Goal: Task Accomplishment & Management: Complete application form

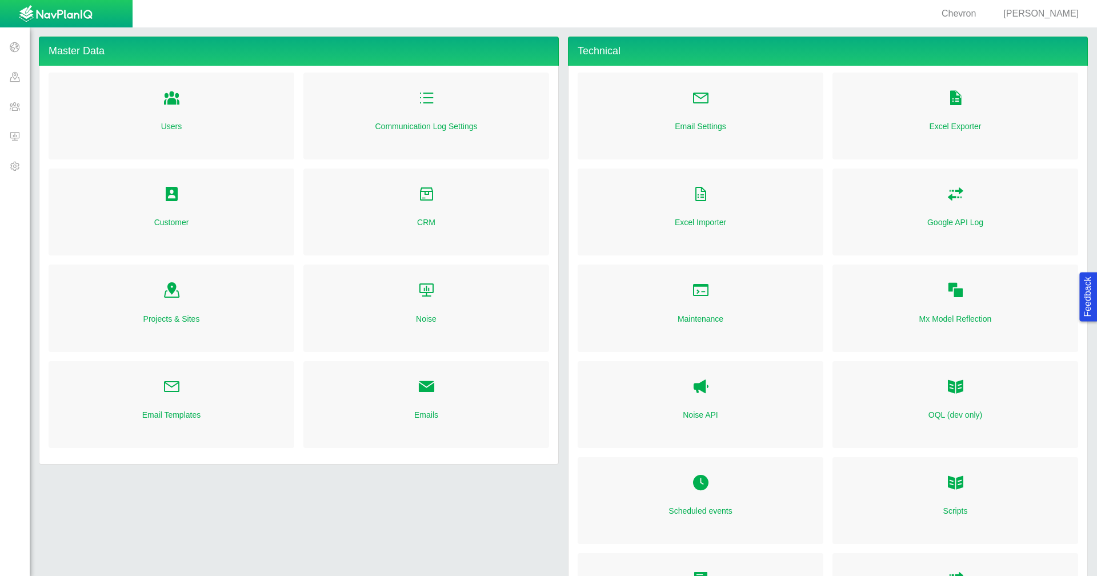
click at [10, 46] on span at bounding box center [15, 47] width 30 height 30
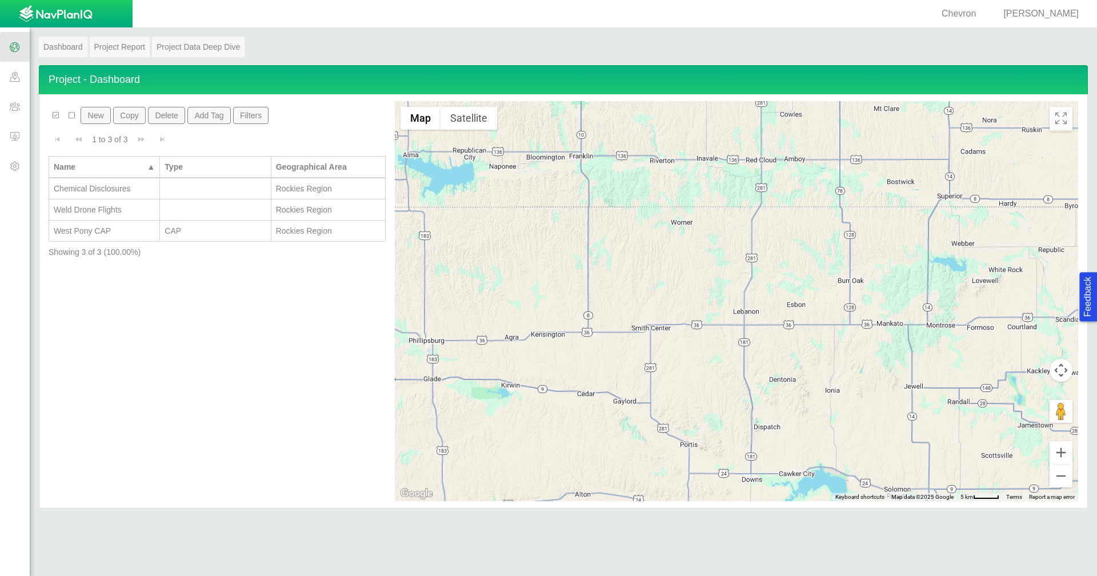
click at [19, 82] on span at bounding box center [15, 77] width 30 height 30
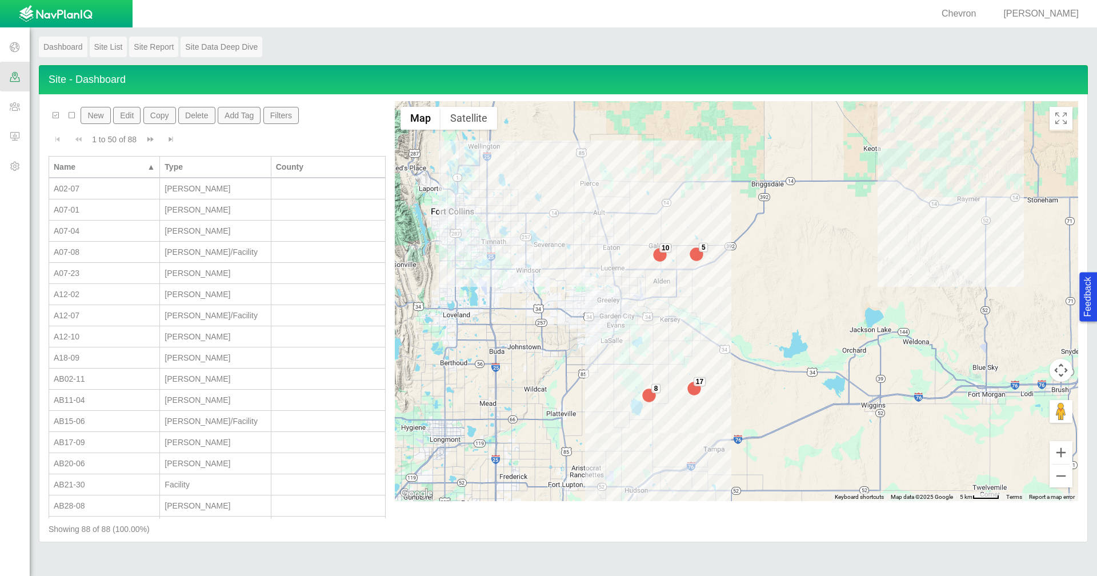
click at [288, 119] on button "Filters" at bounding box center [281, 115] width 36 height 17
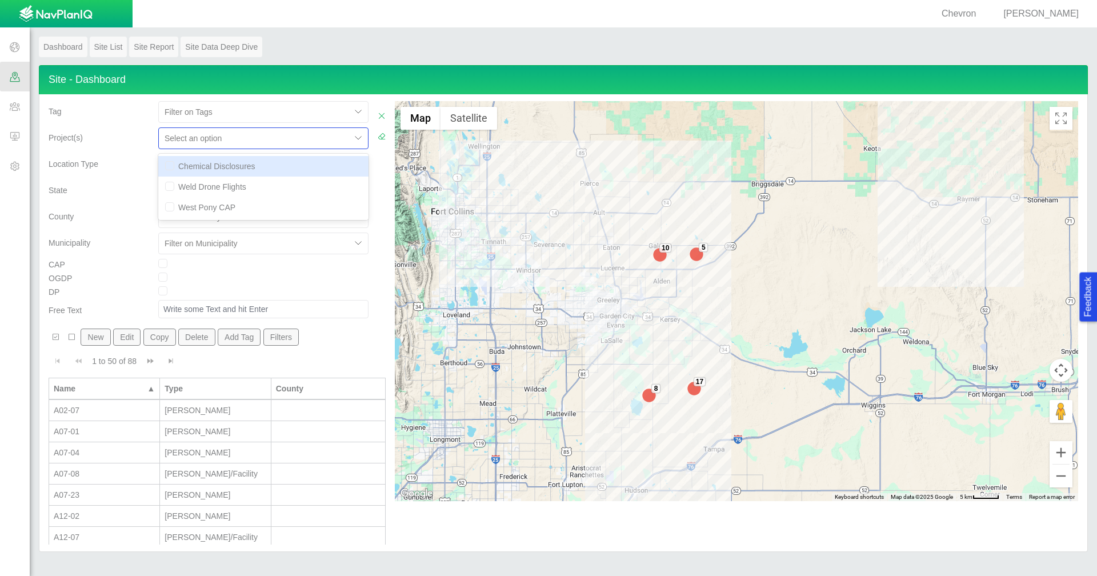
click at [330, 141] on div at bounding box center [255, 138] width 181 height 14
click at [301, 162] on div "Chemical Disclosures" at bounding box center [263, 166] width 210 height 21
checkbox input "true"
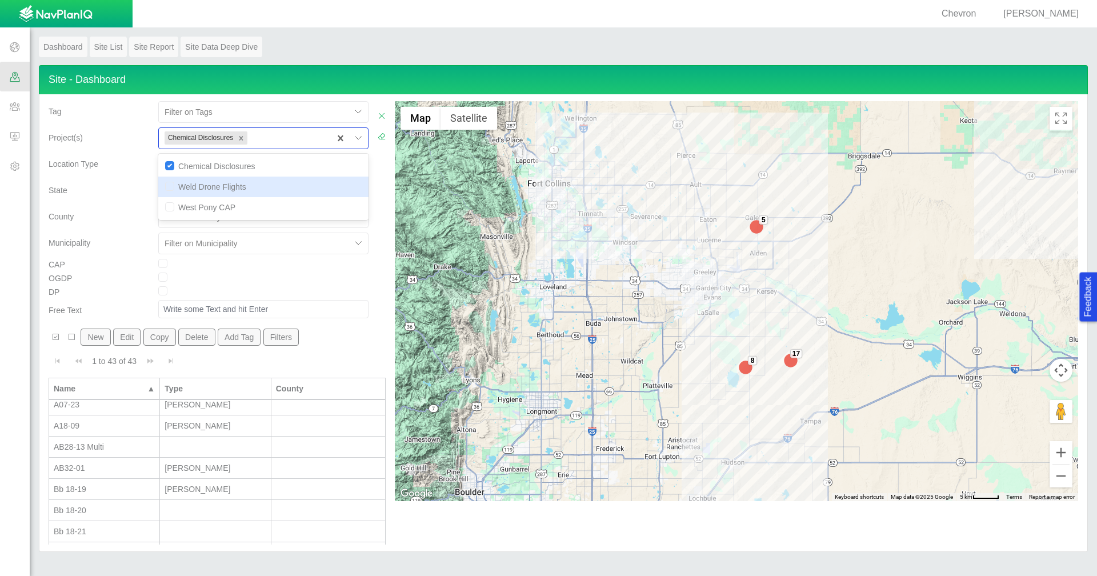
scroll to position [57, 0]
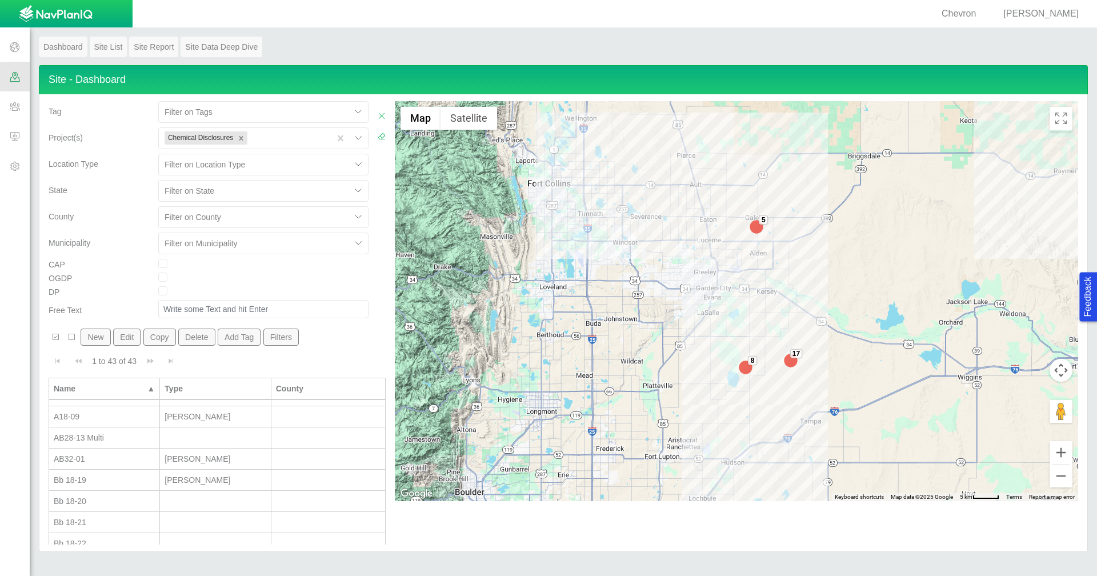
click at [114, 458] on div "AB32-01" at bounding box center [104, 458] width 101 height 11
type input "AB32-01"
type textarea "Associated Land Rep [PERSON_NAME]"
type input "310417"
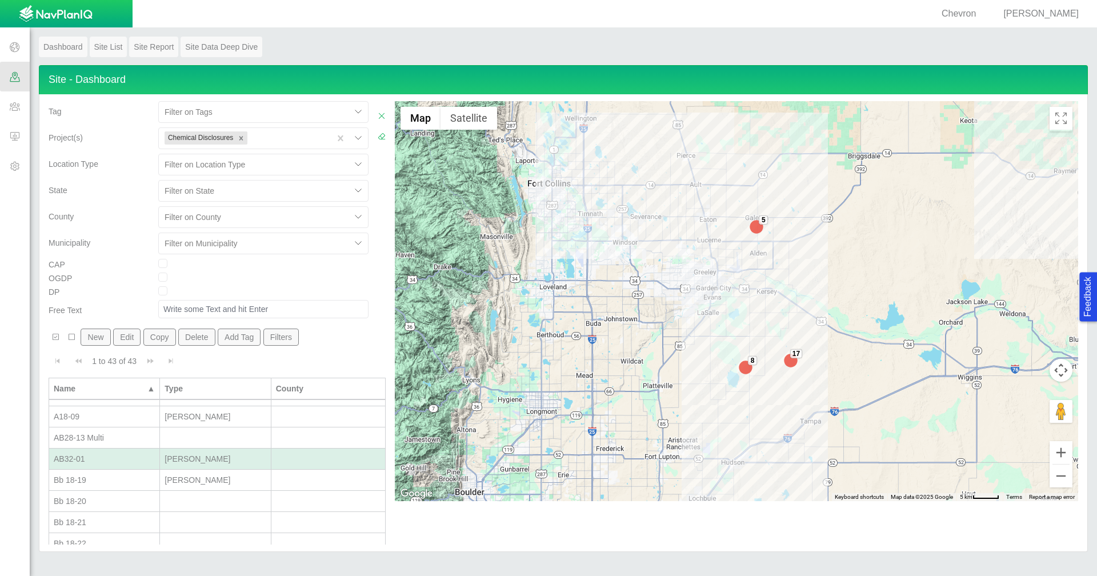
type textarea "x"
type input "[PERSON_NAME]"
select select "56013520365497496"
select select "56013520365612746"
select select "56013520365500392"
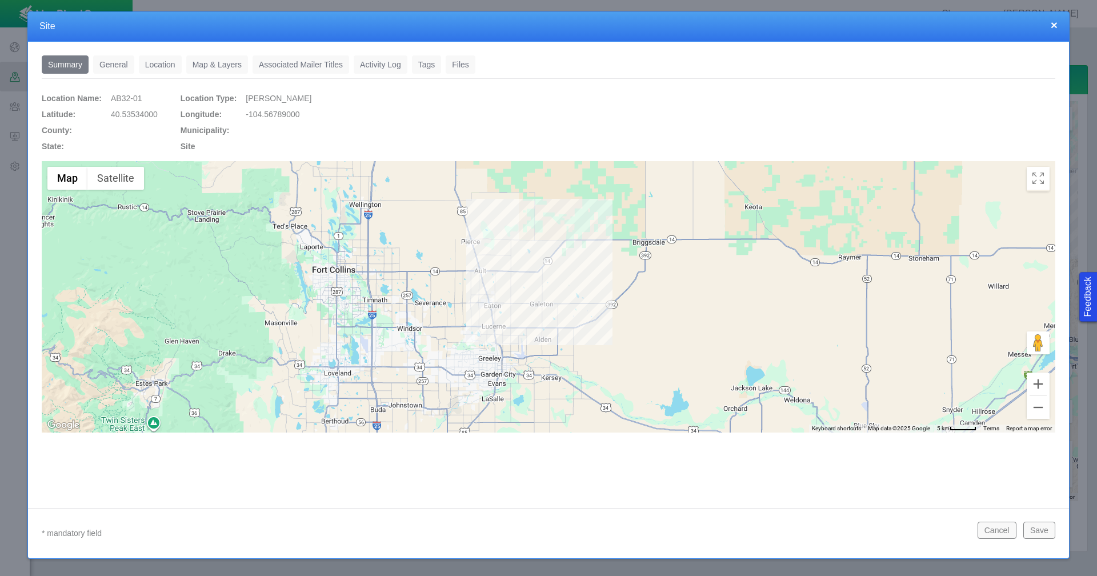
click at [118, 68] on link "General" at bounding box center [113, 64] width 41 height 18
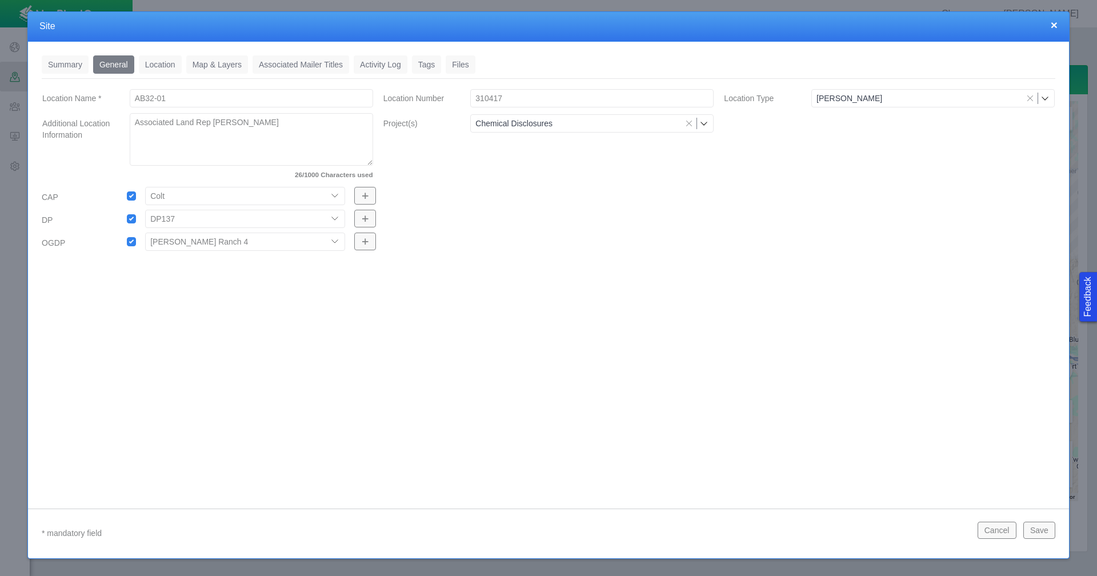
click at [150, 63] on link "Location" at bounding box center [160, 64] width 43 height 18
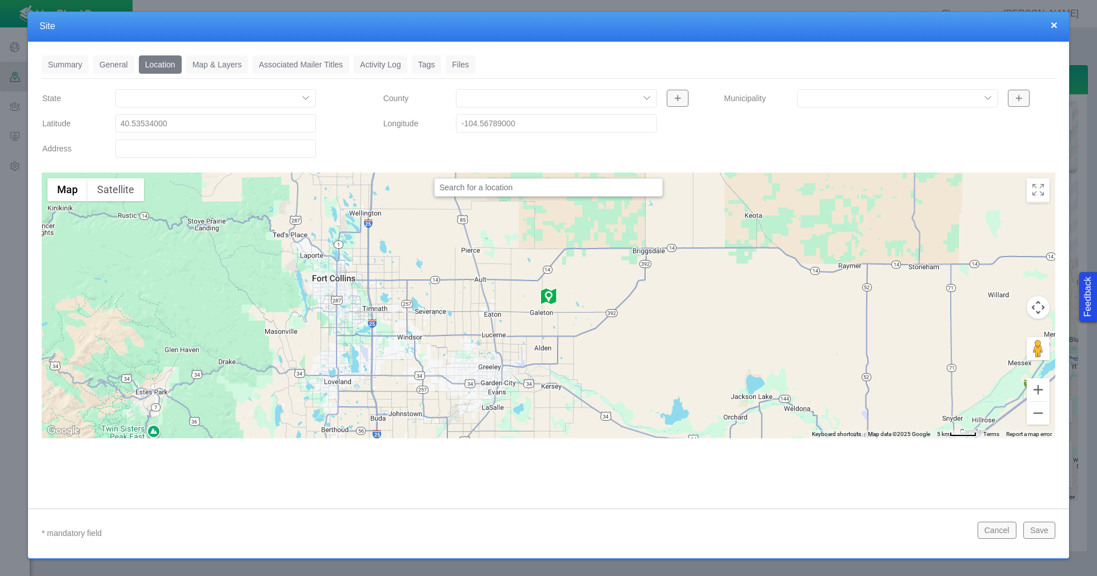
click at [438, 66] on link "Tags" at bounding box center [427, 64] width 30 height 18
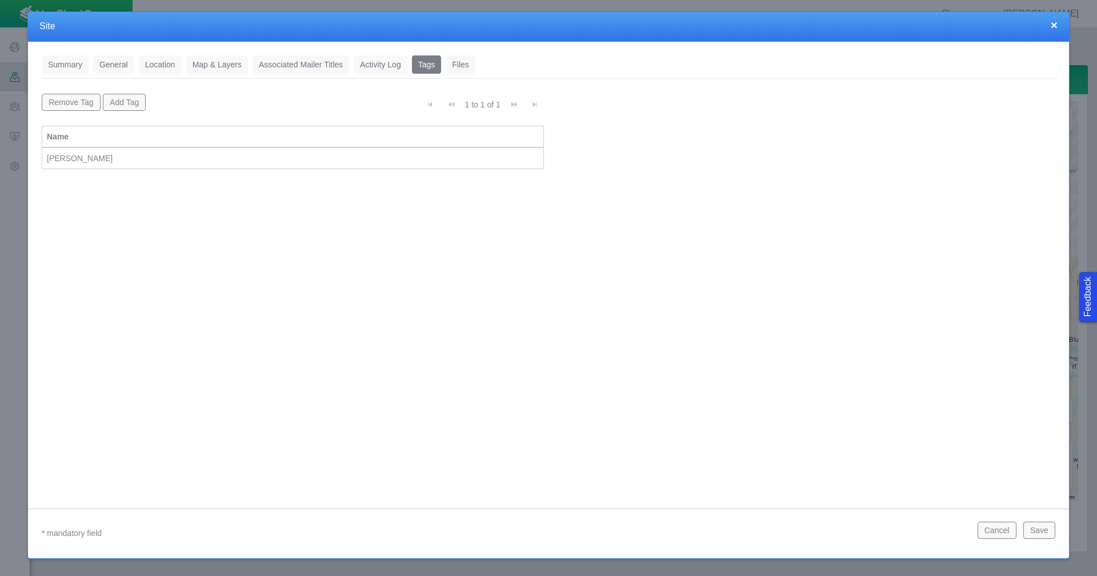
click at [1008, 534] on button "Cancel" at bounding box center [997, 530] width 39 height 17
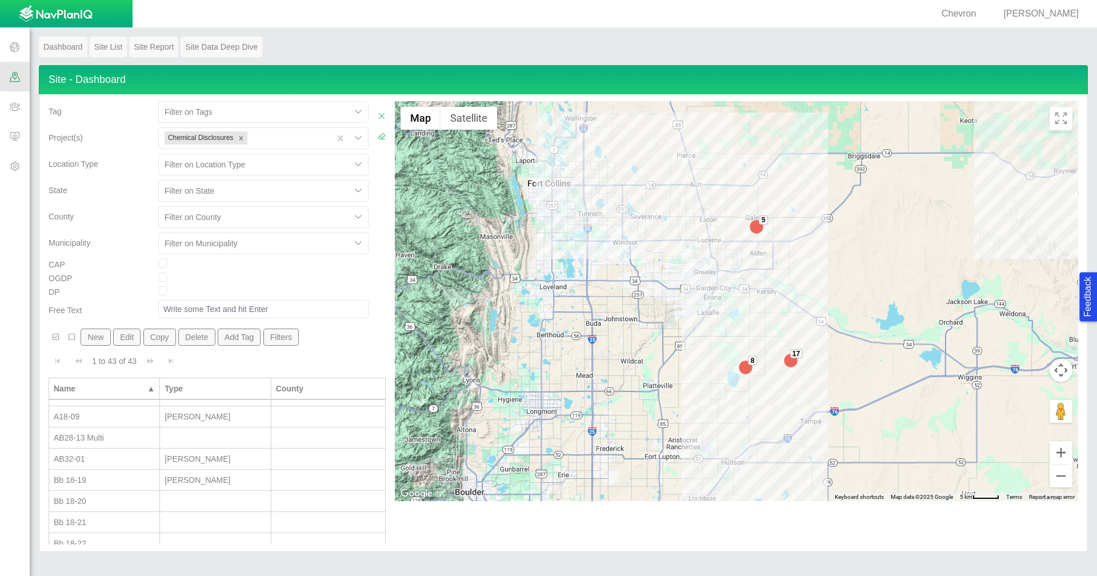
click at [21, 111] on span at bounding box center [15, 106] width 30 height 30
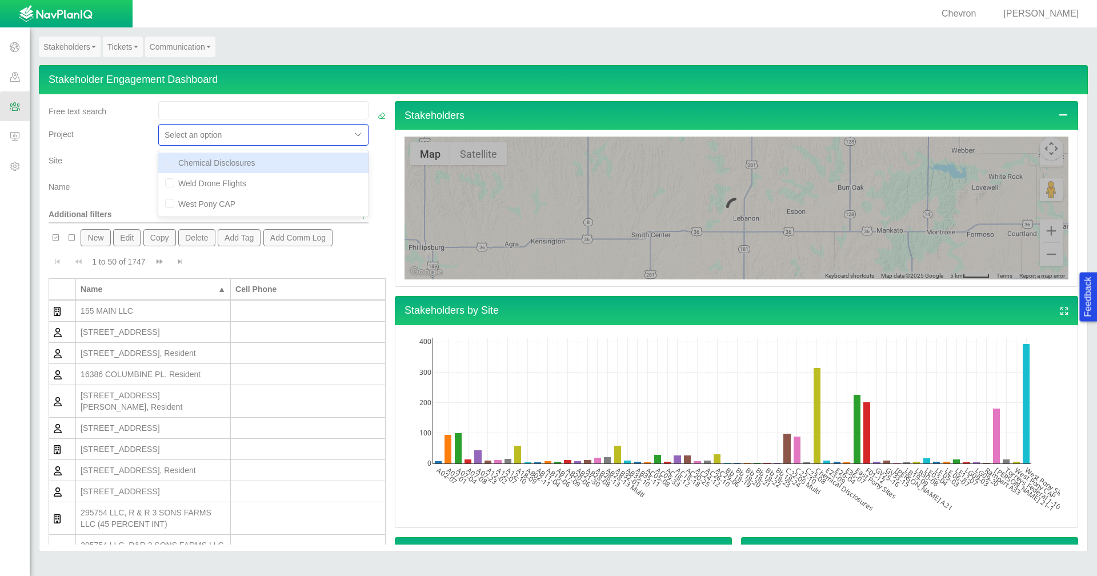
click at [226, 138] on div at bounding box center [255, 135] width 181 height 14
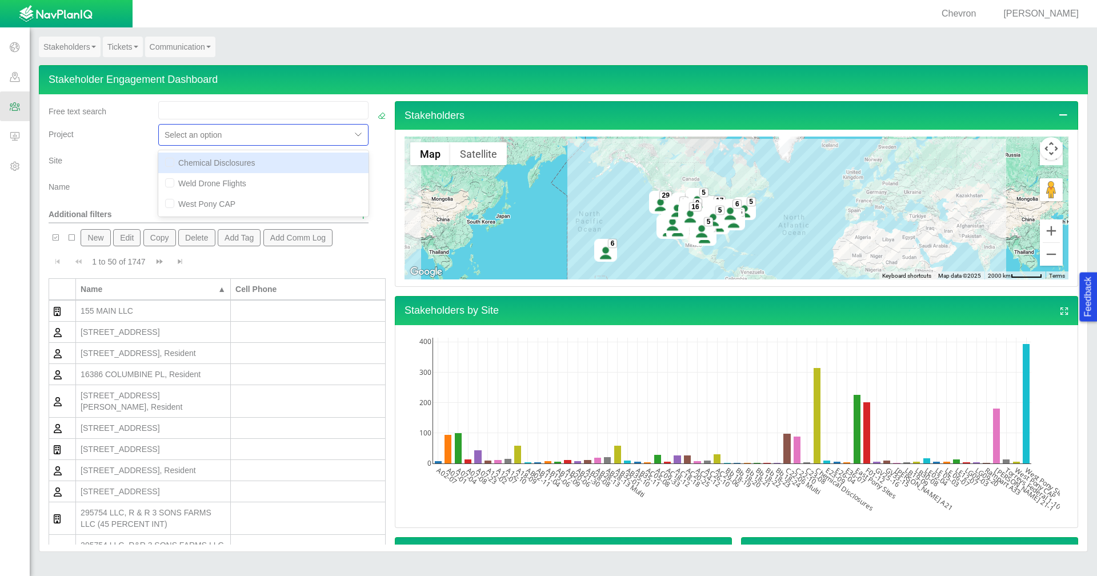
click at [220, 162] on div "Chemical Disclosures" at bounding box center [263, 163] width 210 height 21
checkbox input "true"
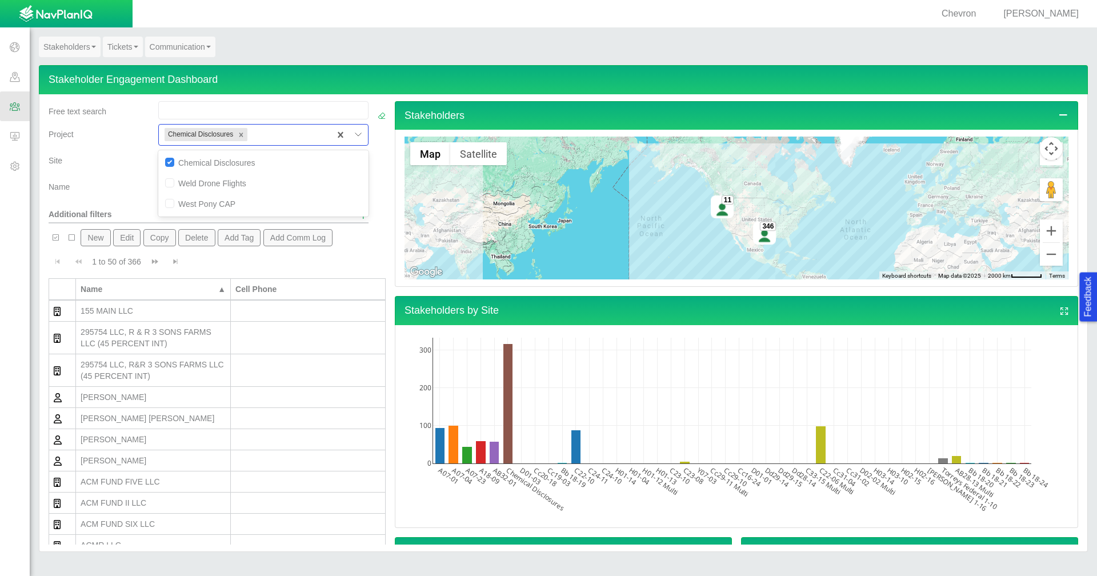
click at [114, 193] on div "Name" at bounding box center [99, 188] width 110 height 23
click at [351, 158] on div at bounding box center [359, 161] width 17 height 17
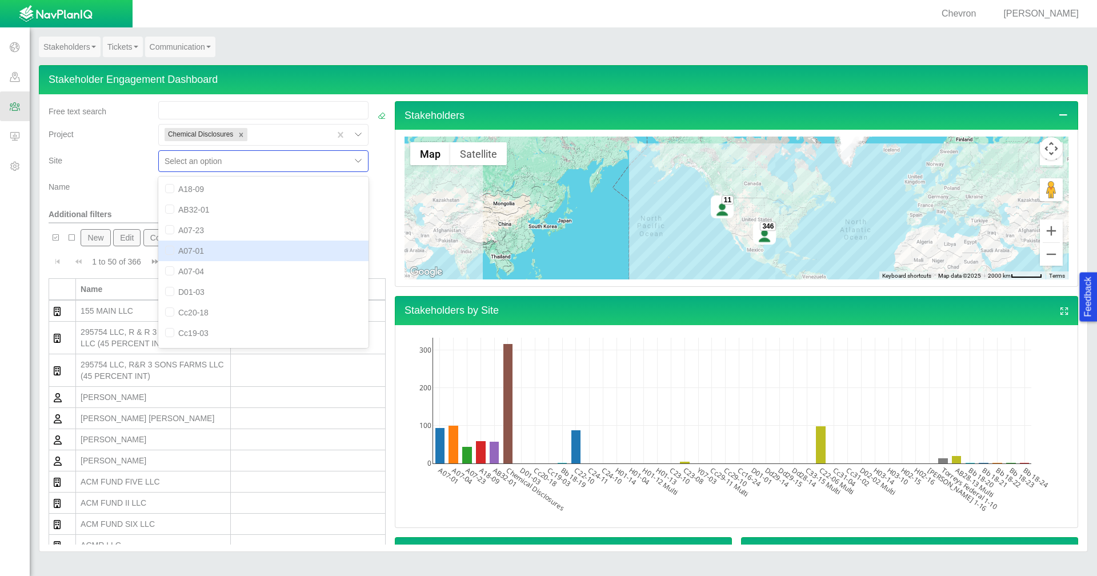
click at [212, 247] on div "A07-01" at bounding box center [263, 251] width 210 height 21
checkbox input "true"
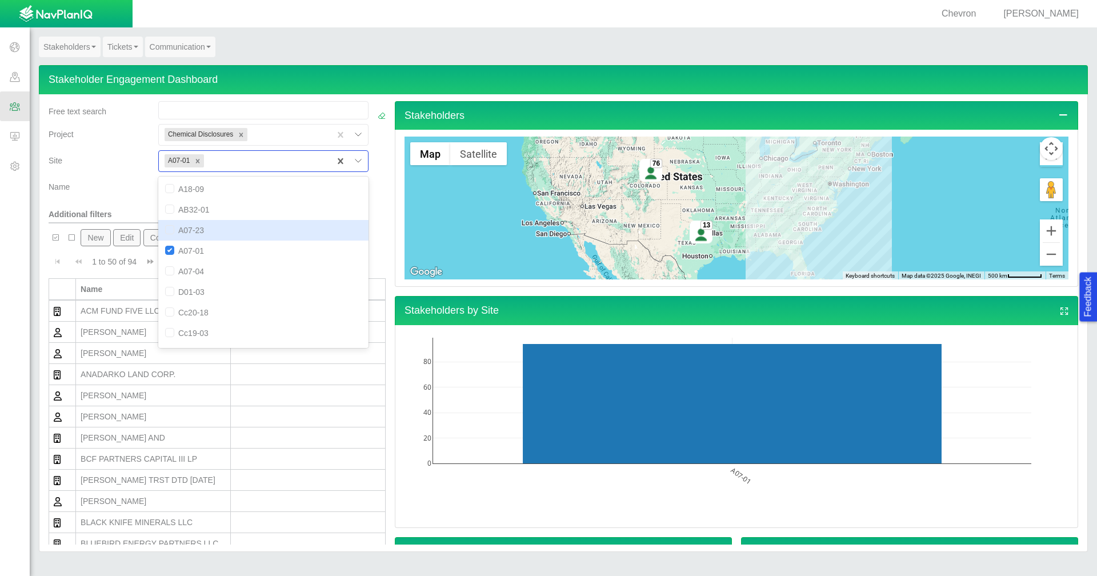
click at [107, 191] on div "Name" at bounding box center [99, 185] width 101 height 16
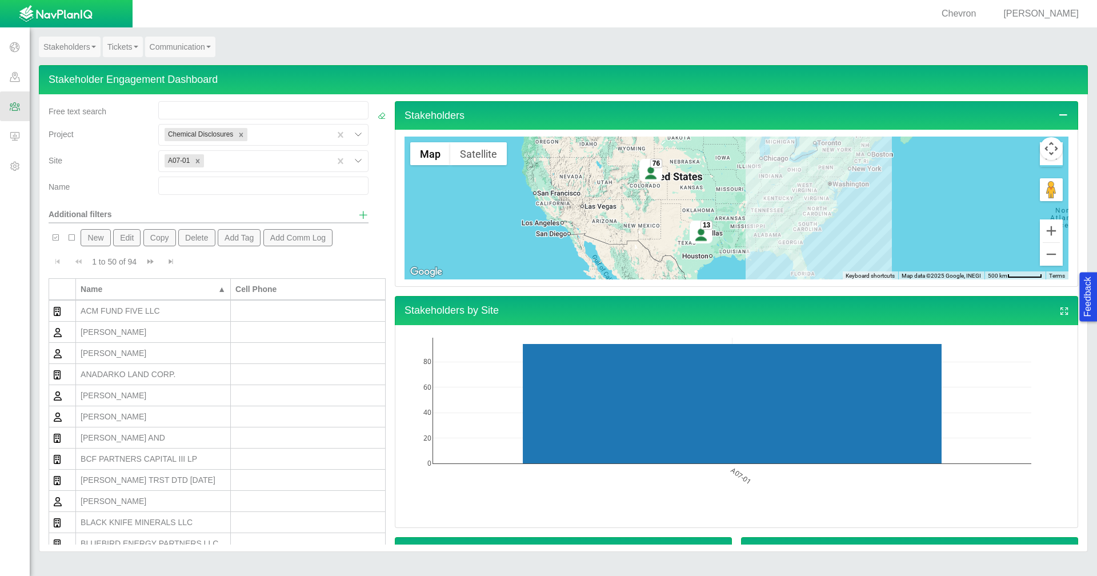
click at [58, 238] on span "button" at bounding box center [55, 238] width 8 height 8
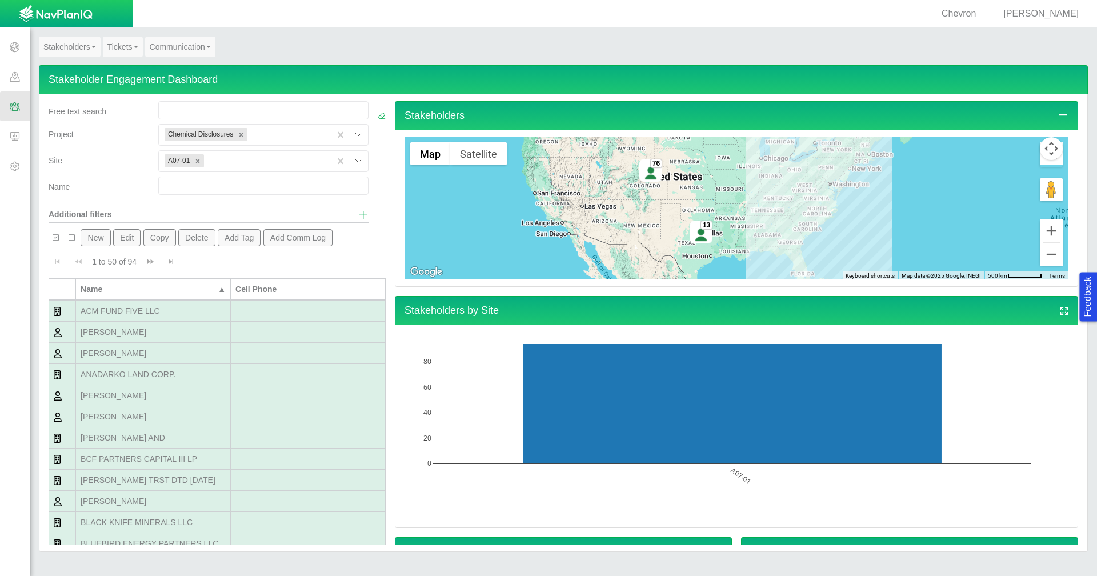
click at [296, 244] on button "Add Comm Log" at bounding box center [298, 237] width 70 height 17
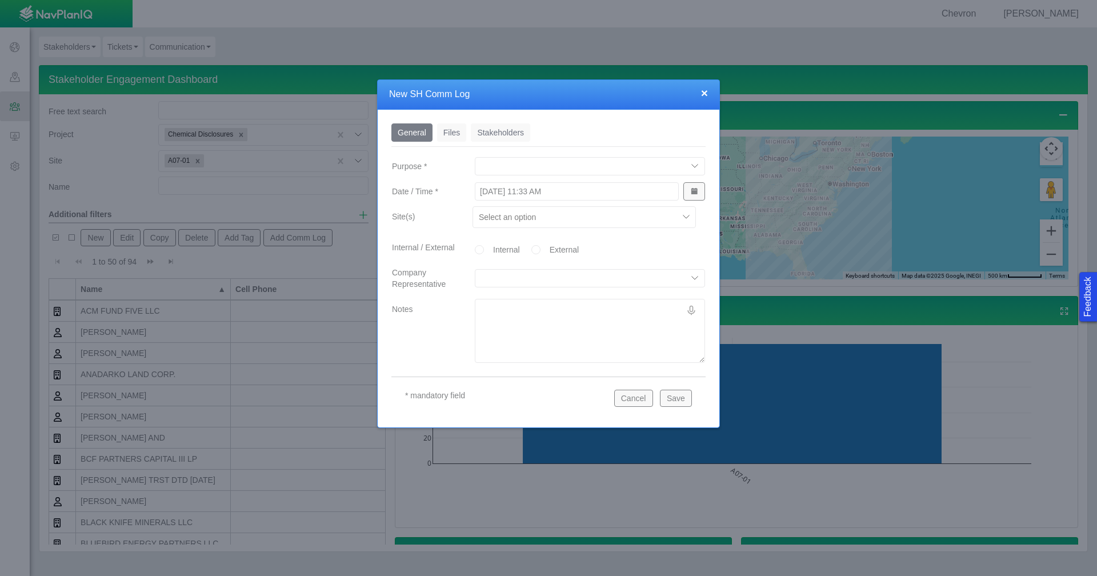
click at [451, 135] on link "Files" at bounding box center [452, 132] width 30 height 18
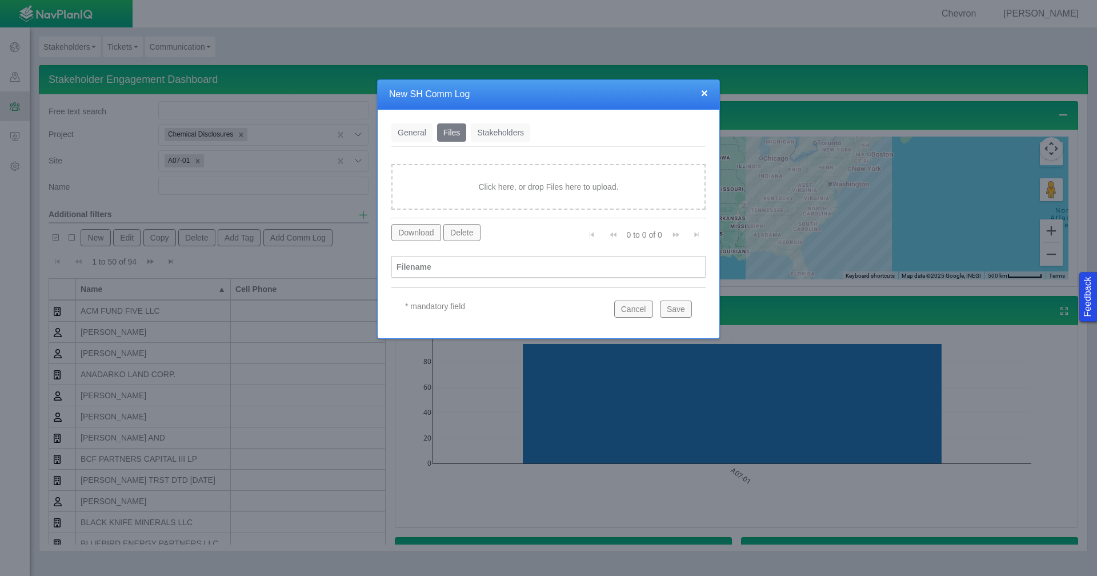
click at [410, 136] on link "General" at bounding box center [411, 132] width 41 height 18
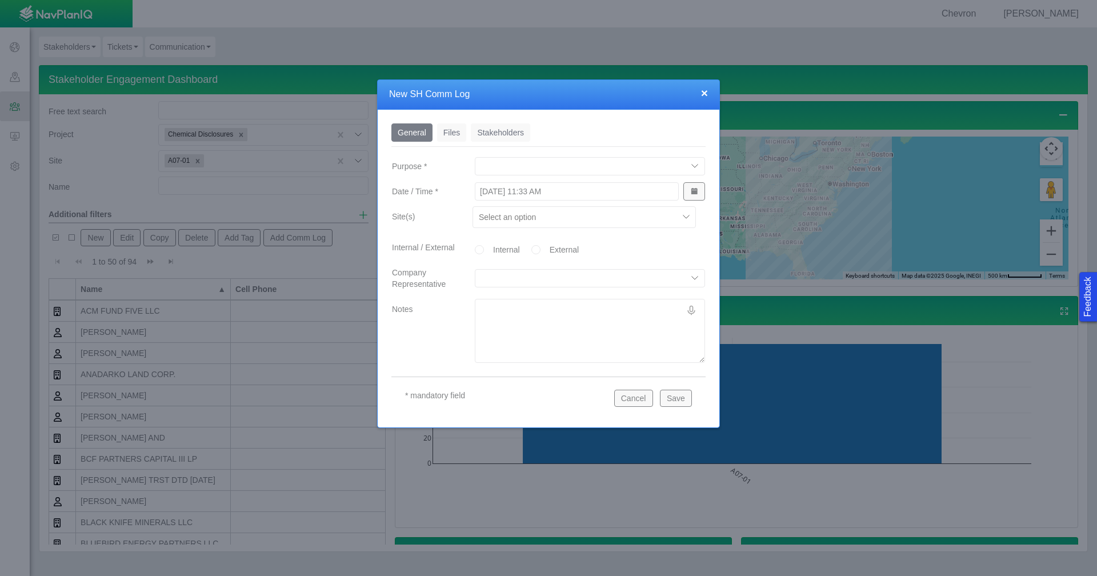
click at [634, 400] on button "Cancel" at bounding box center [633, 398] width 39 height 17
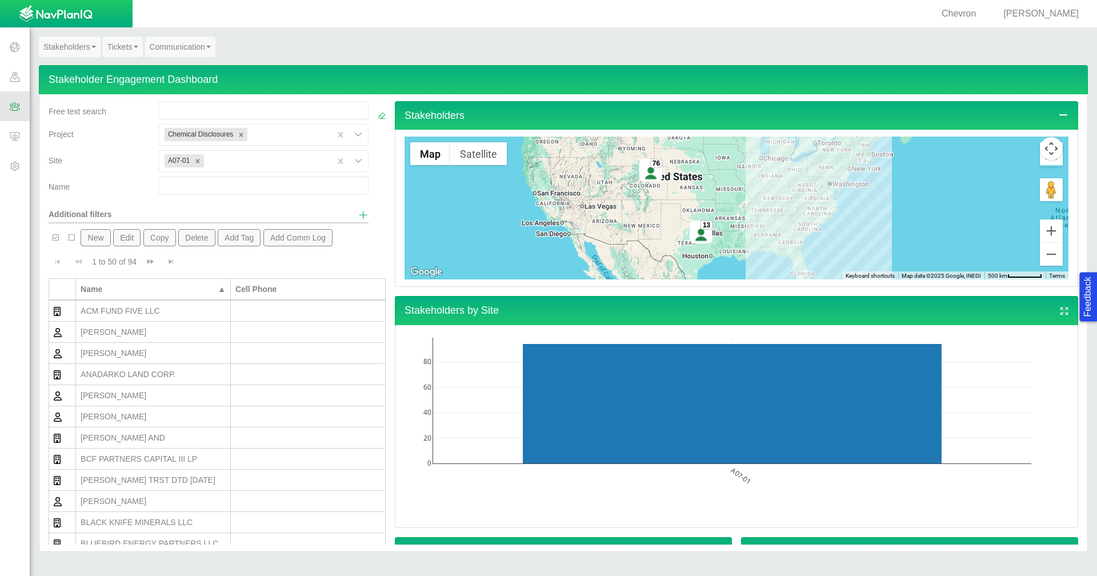
click at [10, 84] on span at bounding box center [15, 77] width 30 height 30
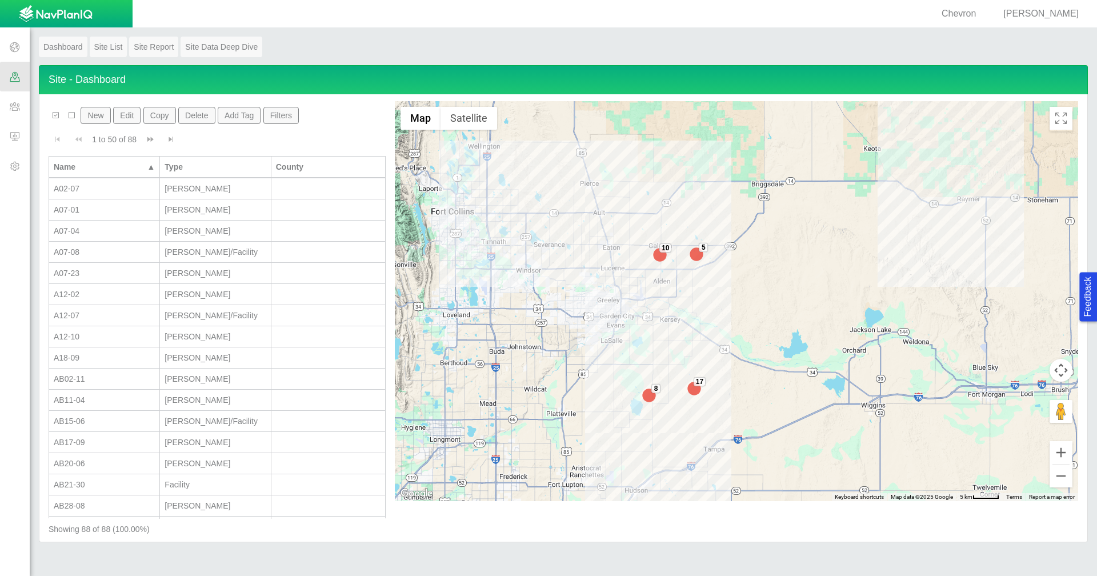
click at [276, 119] on button "Filters" at bounding box center [281, 115] width 36 height 17
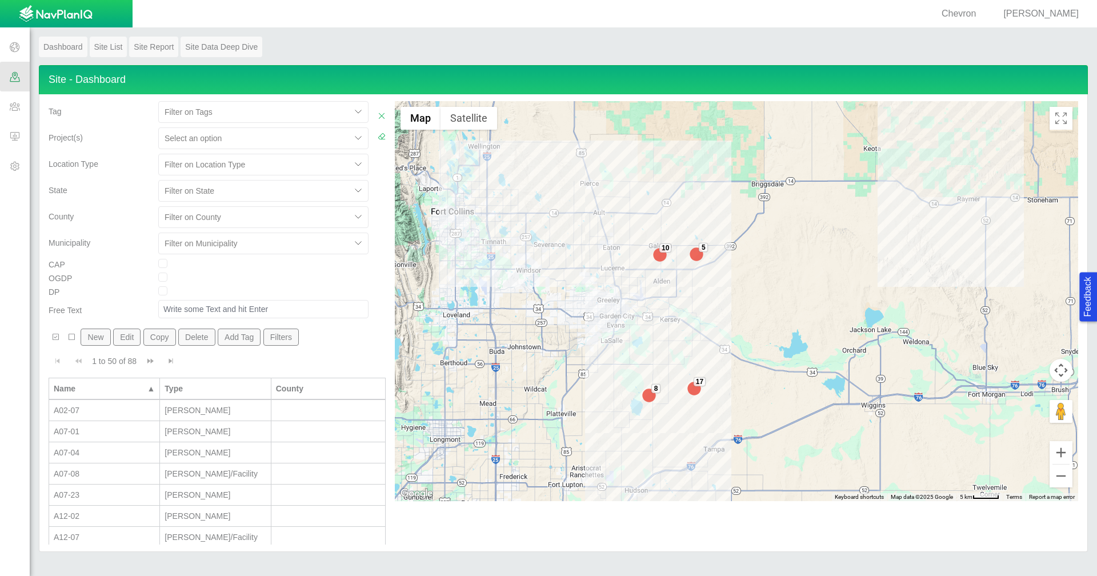
click at [274, 138] on div at bounding box center [255, 138] width 181 height 14
click at [273, 165] on div "Chemical Disclosures" at bounding box center [263, 166] width 210 height 21
checkbox input "true"
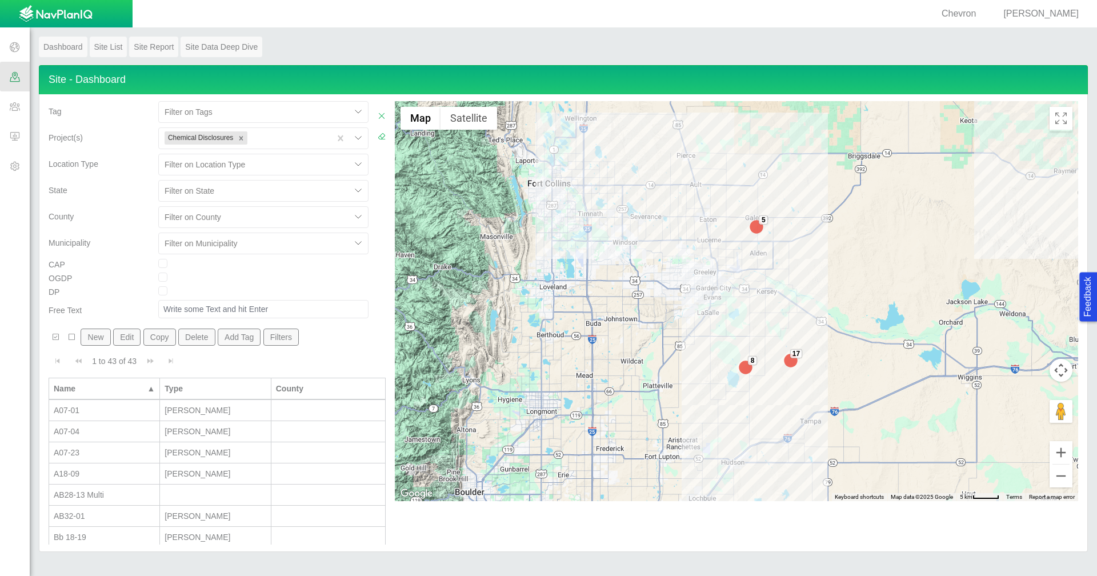
click at [220, 427] on div "[PERSON_NAME]" at bounding box center [215, 431] width 101 height 11
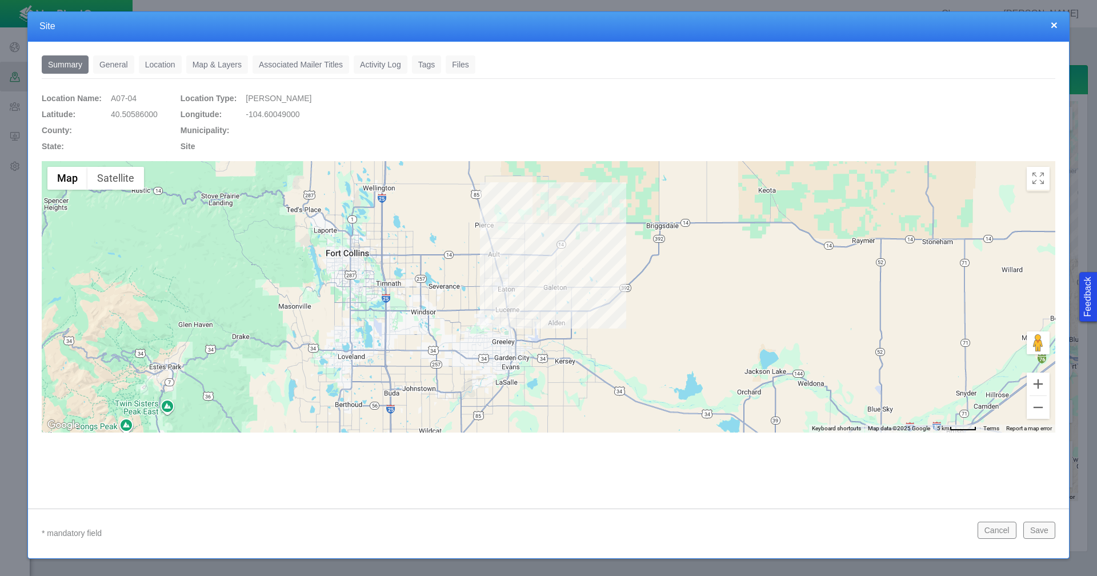
click at [467, 66] on link "Files" at bounding box center [461, 64] width 30 height 18
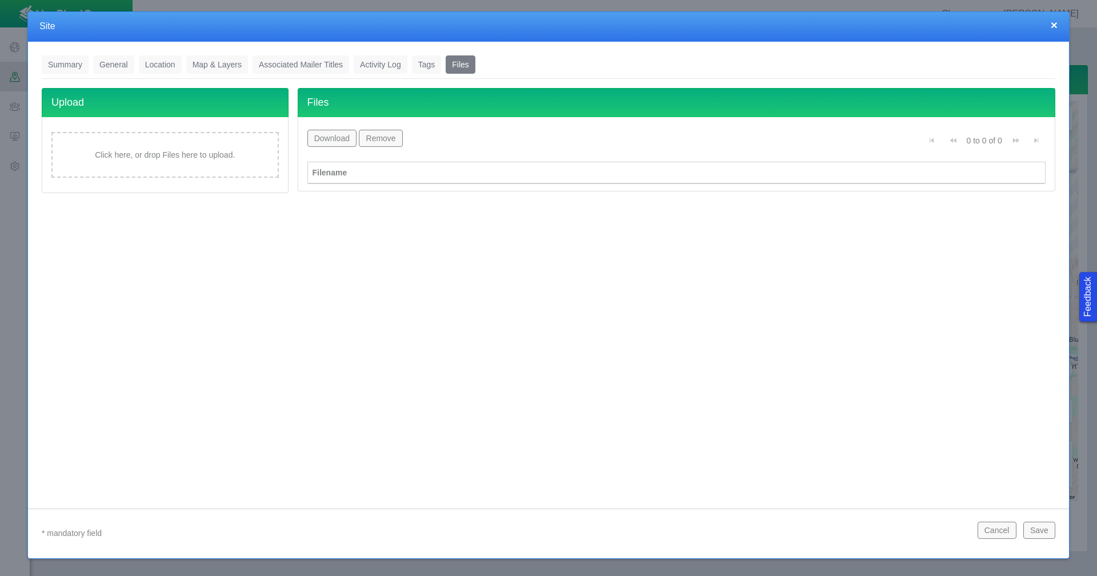
click at [1053, 23] on button "×" at bounding box center [1054, 25] width 7 height 12
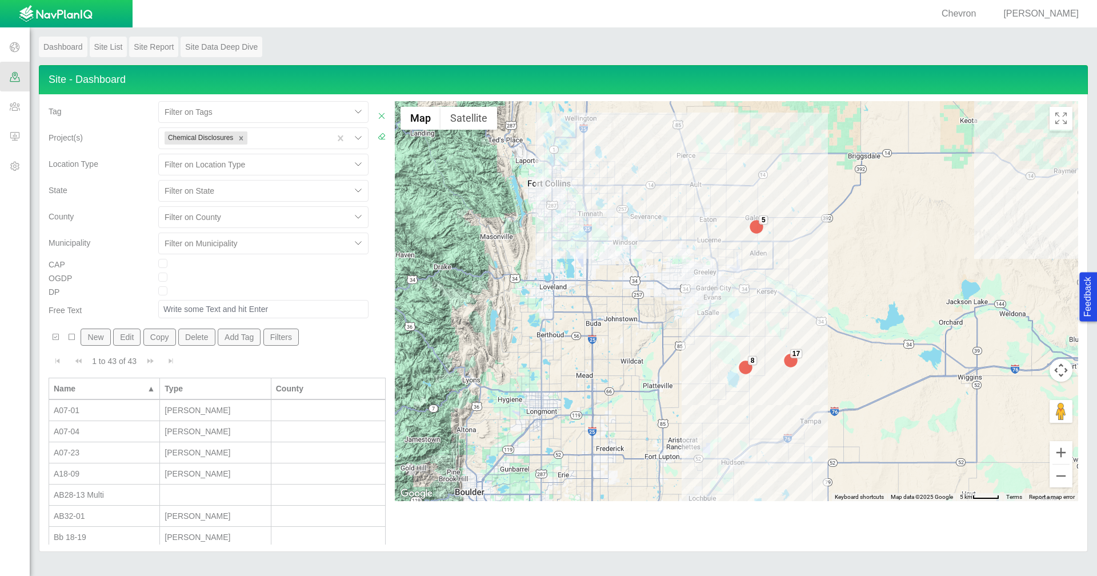
click at [11, 117] on span at bounding box center [15, 106] width 30 height 30
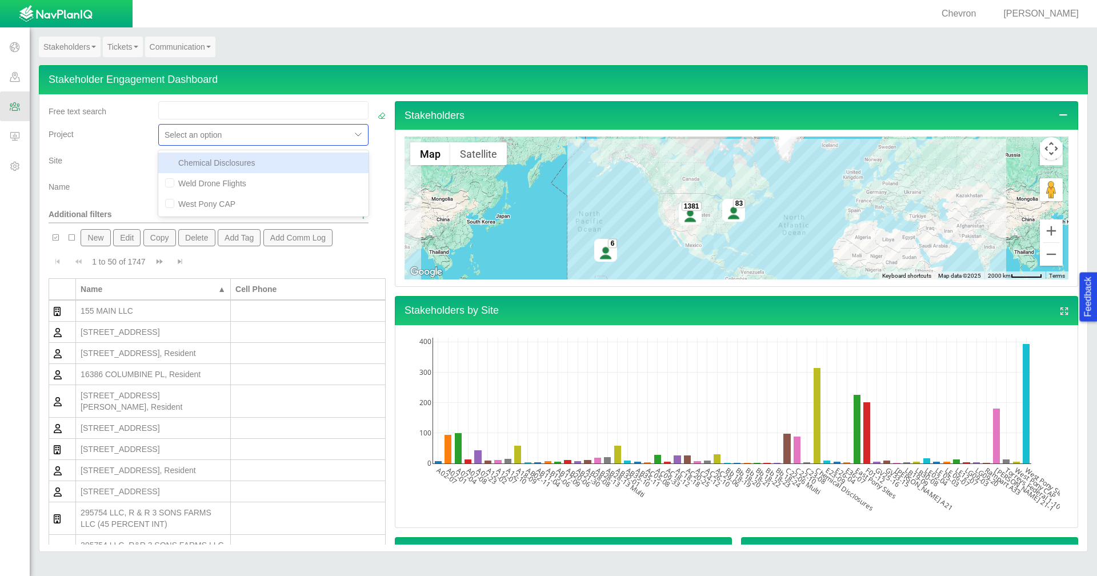
click at [266, 140] on div at bounding box center [255, 135] width 181 height 14
click at [257, 165] on div "Chemical Disclosures" at bounding box center [263, 163] width 210 height 21
checkbox input "true"
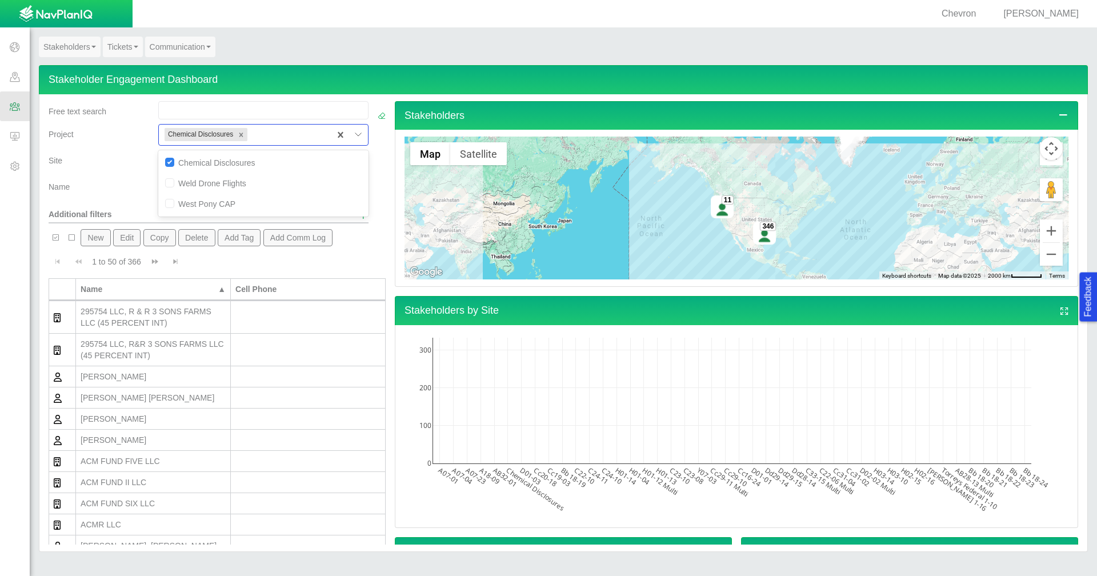
scroll to position [0, 0]
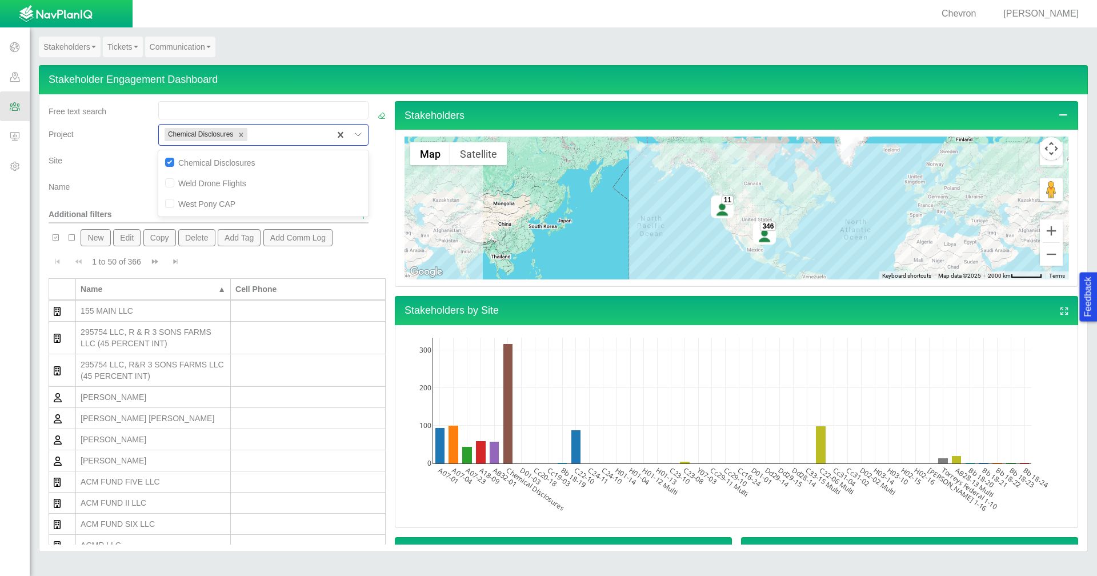
click at [191, 397] on div "[PERSON_NAME]" at bounding box center [153, 396] width 145 height 11
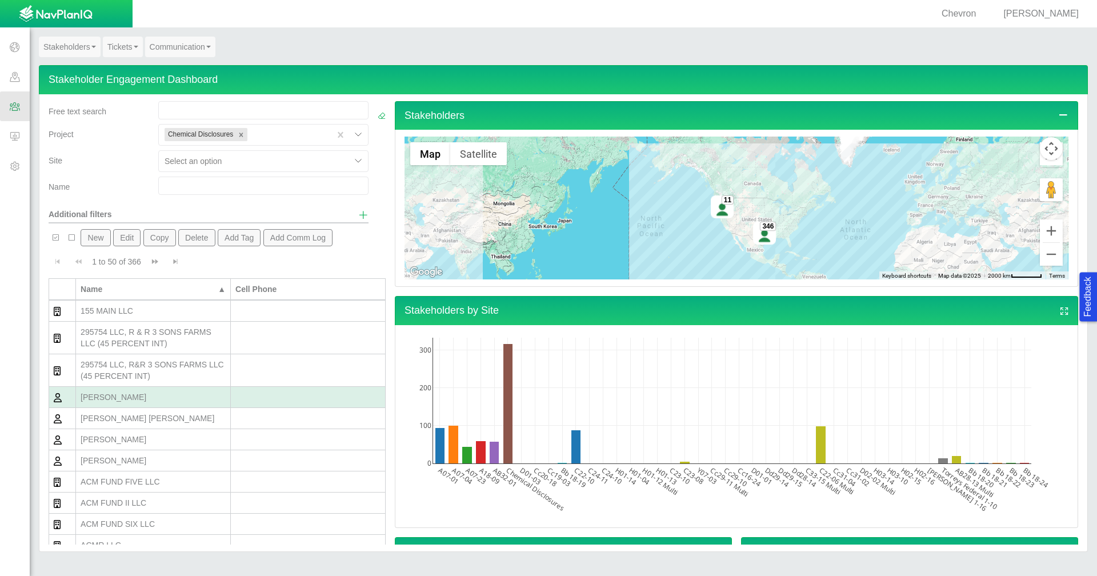
click at [191, 397] on div "[PERSON_NAME]" at bounding box center [153, 396] width 145 height 11
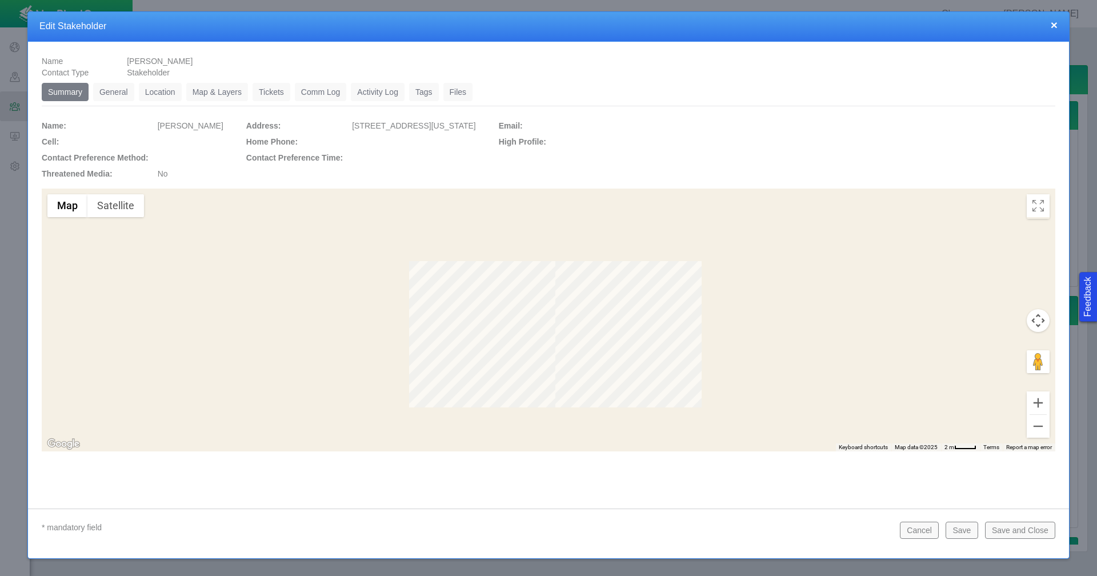
click at [105, 91] on link "General" at bounding box center [113, 92] width 41 height 18
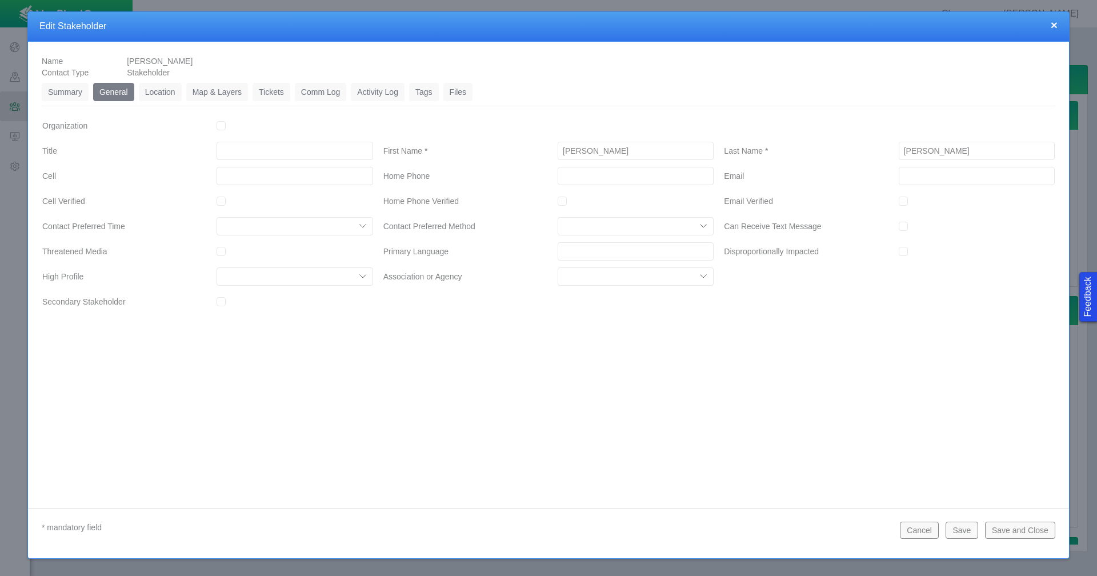
click at [362, 278] on select "Activism Anti O&G Commissioner Community Leader Education Filed ECMC Complaint …" at bounding box center [295, 276] width 156 height 18
click at [912, 528] on button "Cancel" at bounding box center [919, 530] width 39 height 17
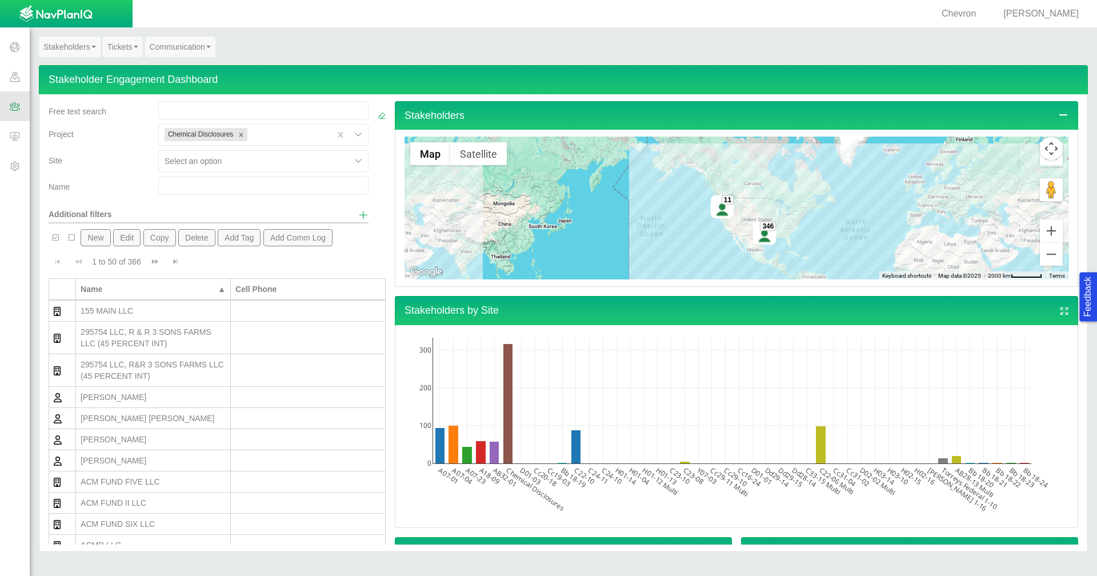
click at [358, 218] on span "Show additional filters" at bounding box center [363, 215] width 10 height 10
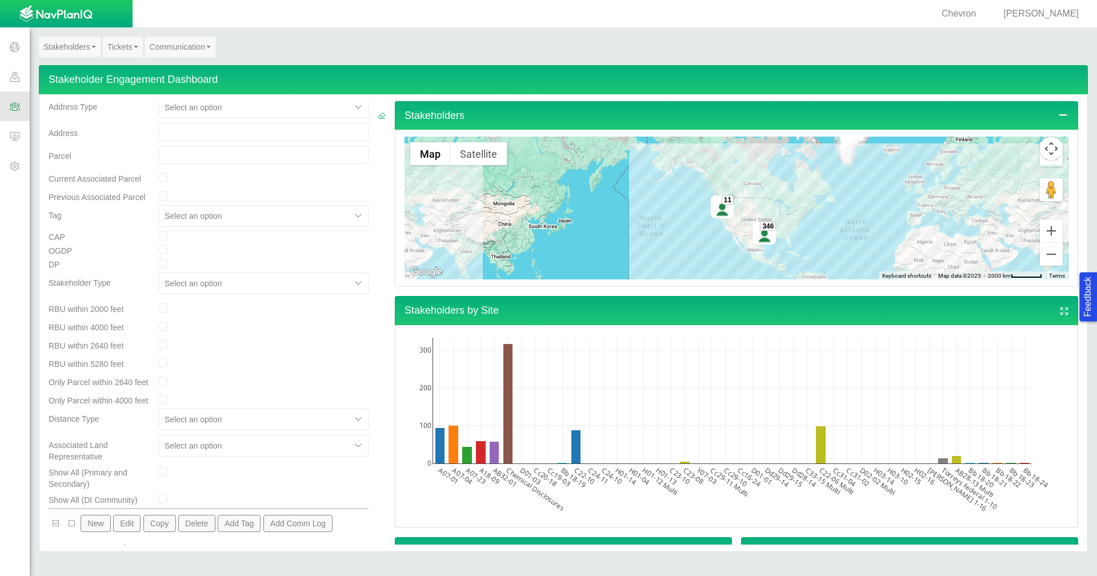
scroll to position [229, 0]
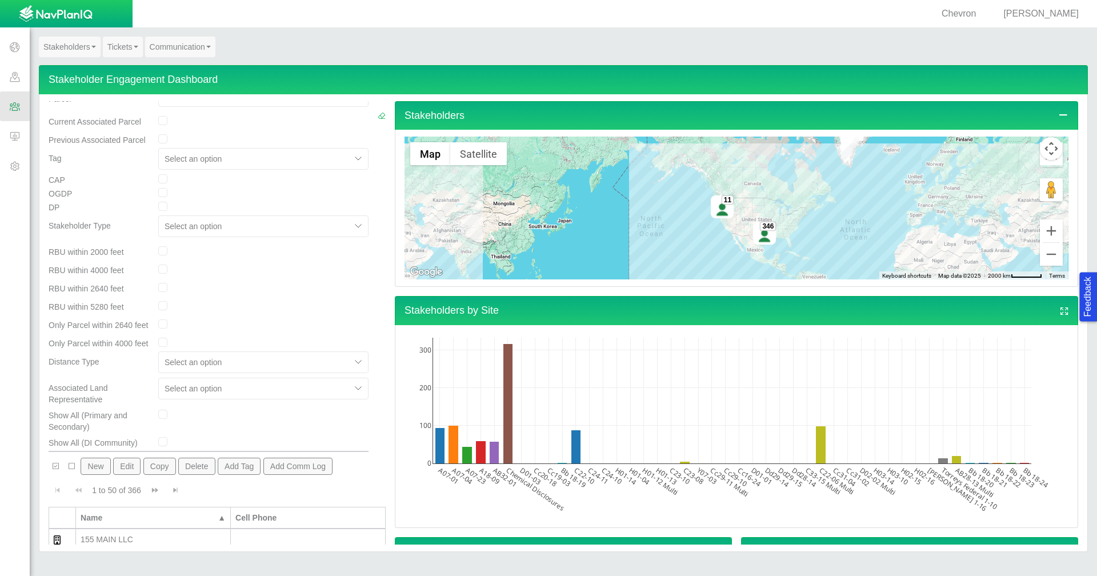
click at [118, 53] on link "Tickets" at bounding box center [123, 47] width 40 height 21
click at [124, 70] on link "Ticket Dashboard" at bounding box center [148, 68] width 90 height 15
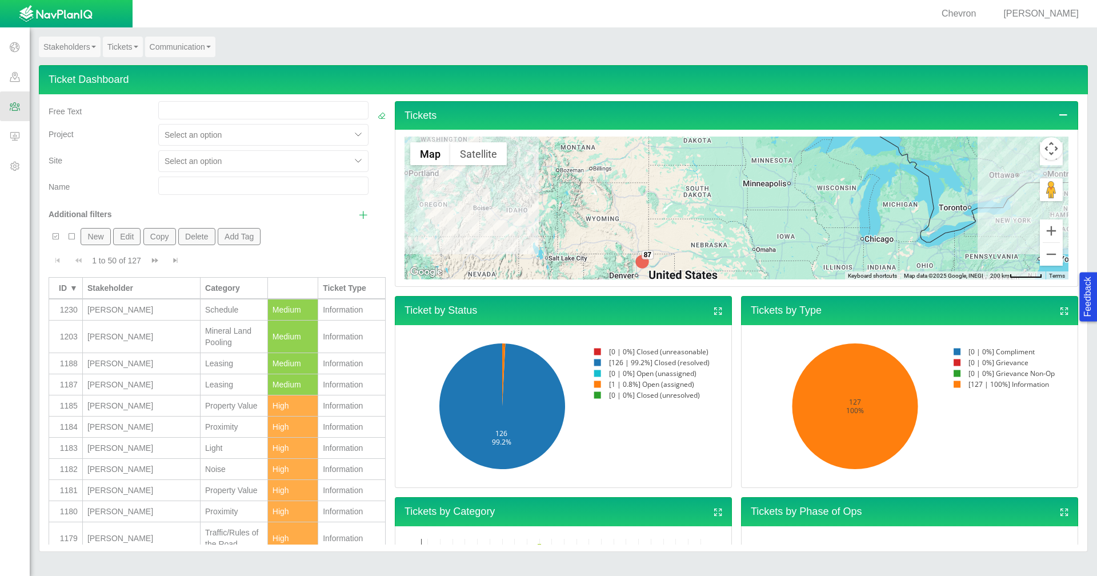
click at [151, 313] on div "[PERSON_NAME]" at bounding box center [141, 309] width 108 height 11
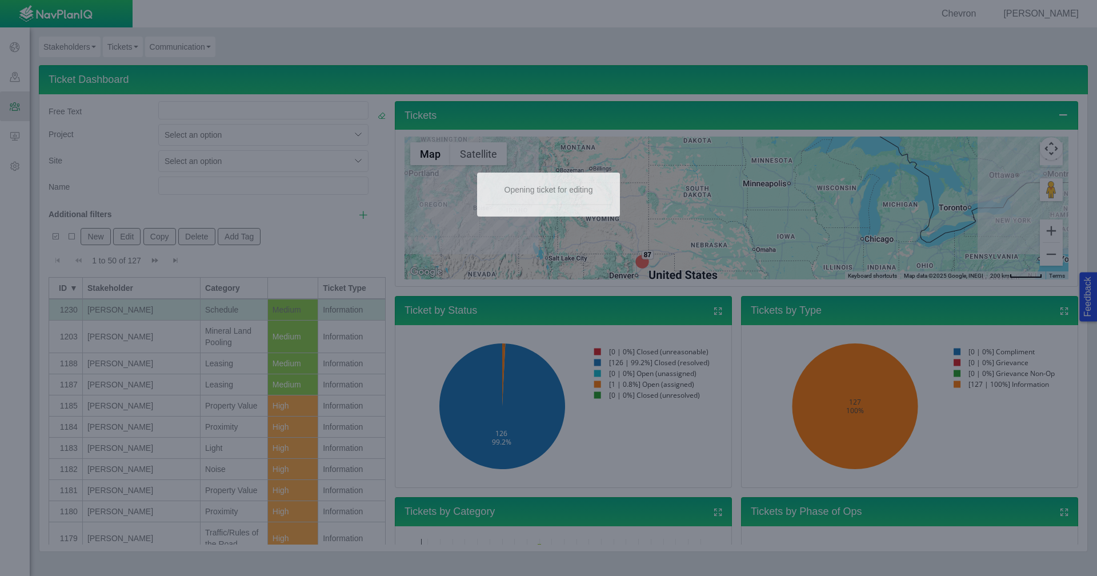
type textarea "x"
select select "81909218222842207"
select select "155092712167574558"
select select "99923616732335145"
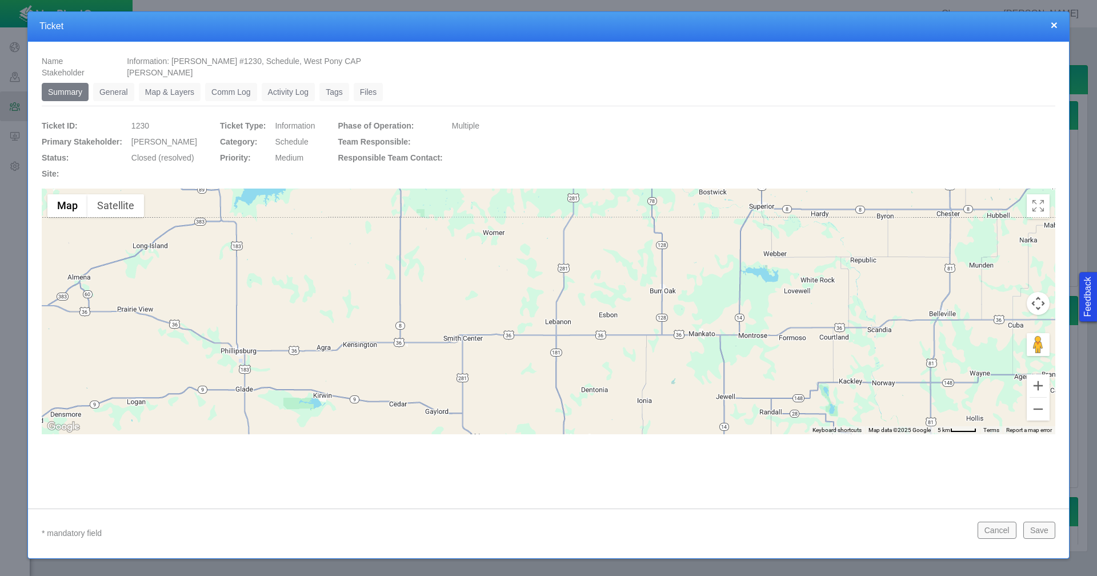
click at [119, 97] on link "General" at bounding box center [113, 92] width 41 height 18
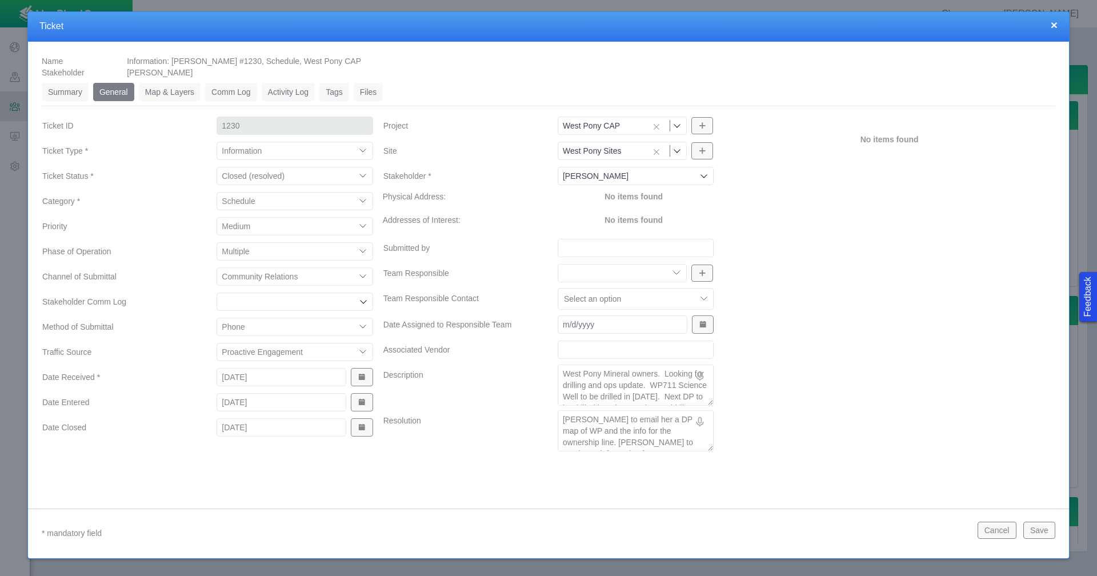
click at [361, 154] on select "Compliment Grievance Grievance Non-Op Information" at bounding box center [295, 151] width 156 height 18
click at [134, 207] on label "Category *" at bounding box center [120, 201] width 174 height 21
click at [217, 207] on select "Access to Location Aesthetics Air Quality Cleanup/Remediation Communication Dus…" at bounding box center [295, 201] width 156 height 18
click at [1053, 26] on button "×" at bounding box center [1054, 25] width 7 height 12
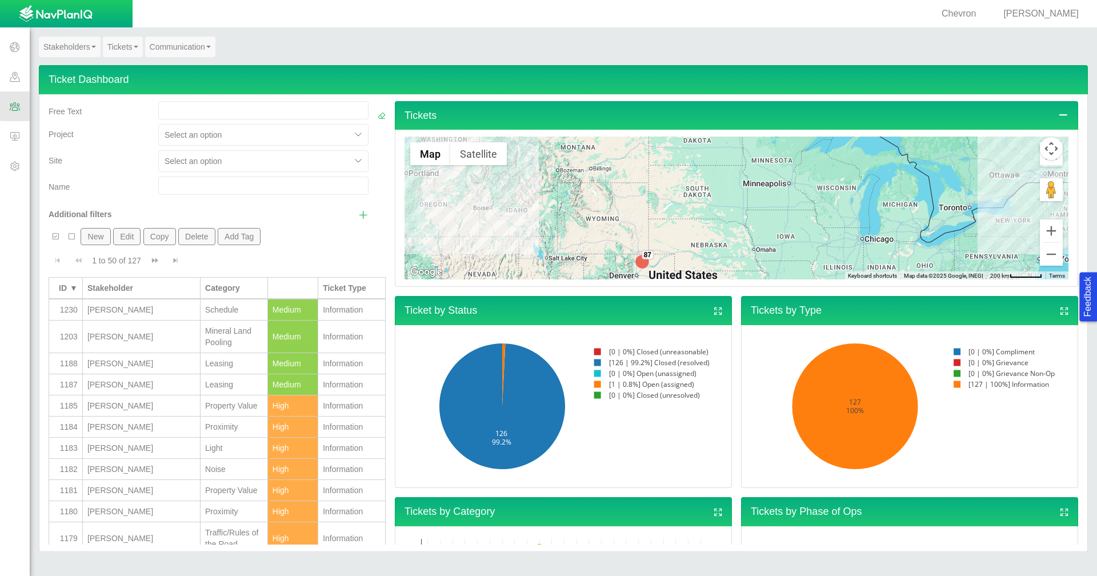
click at [181, 42] on link "Communication" at bounding box center [180, 47] width 70 height 21
click at [183, 67] on link "Mailer Dashboard" at bounding box center [191, 68] width 90 height 15
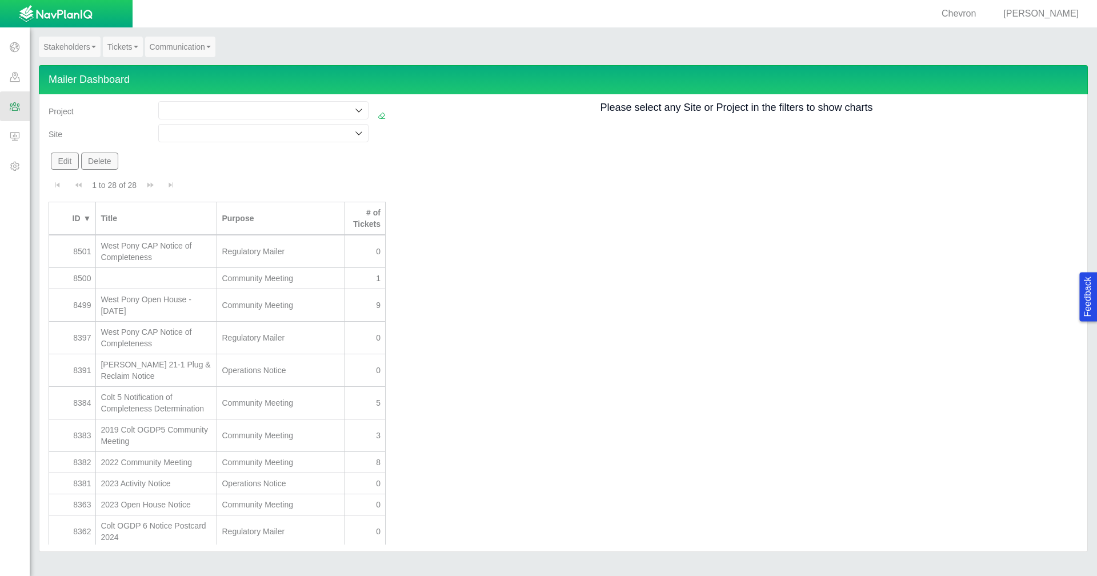
click at [319, 110] on input at bounding box center [257, 110] width 189 height 11
click at [247, 172] on label "West Pony CAP" at bounding box center [265, 172] width 178 height 11
checkbox input "true"
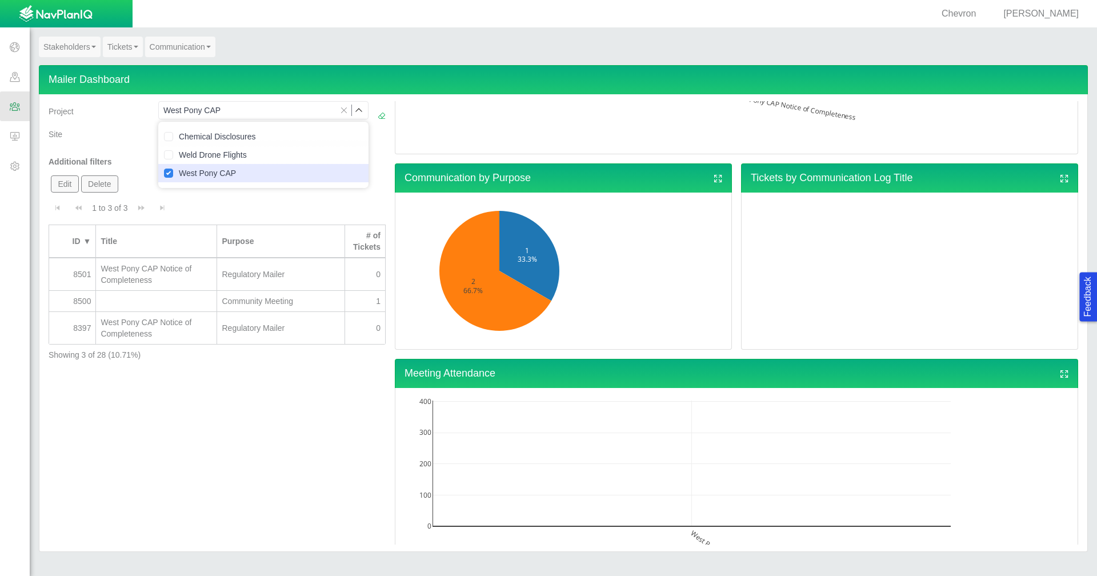
scroll to position [171, 0]
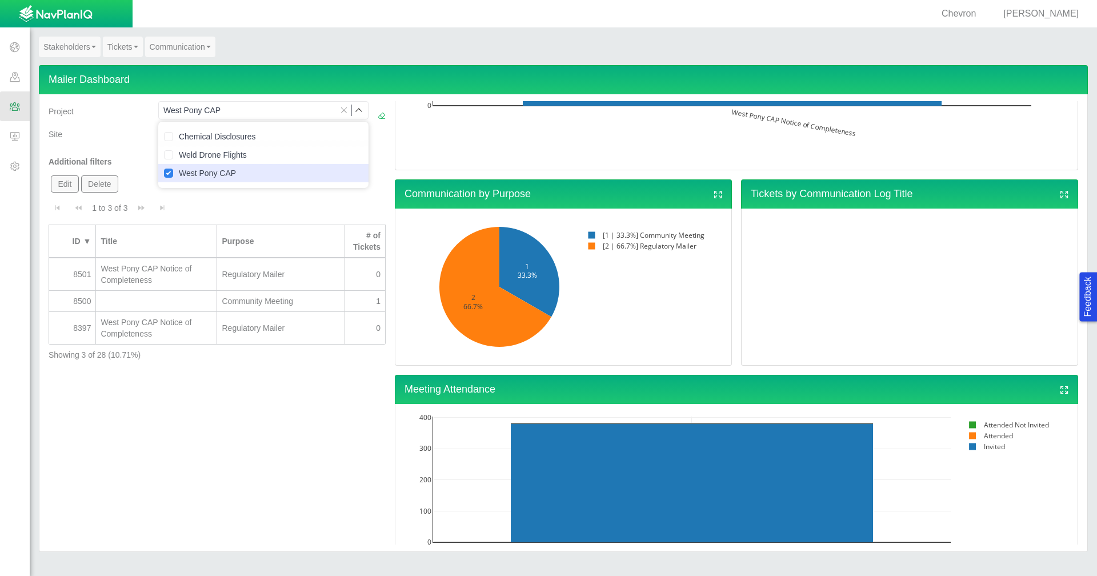
click at [235, 415] on div "Project West Pony CAP Chemical Disclosures Weld Drone Flights West Pony CAP Sit…" at bounding box center [217, 322] width 346 height 443
click at [341, 110] on icon "Clear selection" at bounding box center [344, 110] width 8 height 8
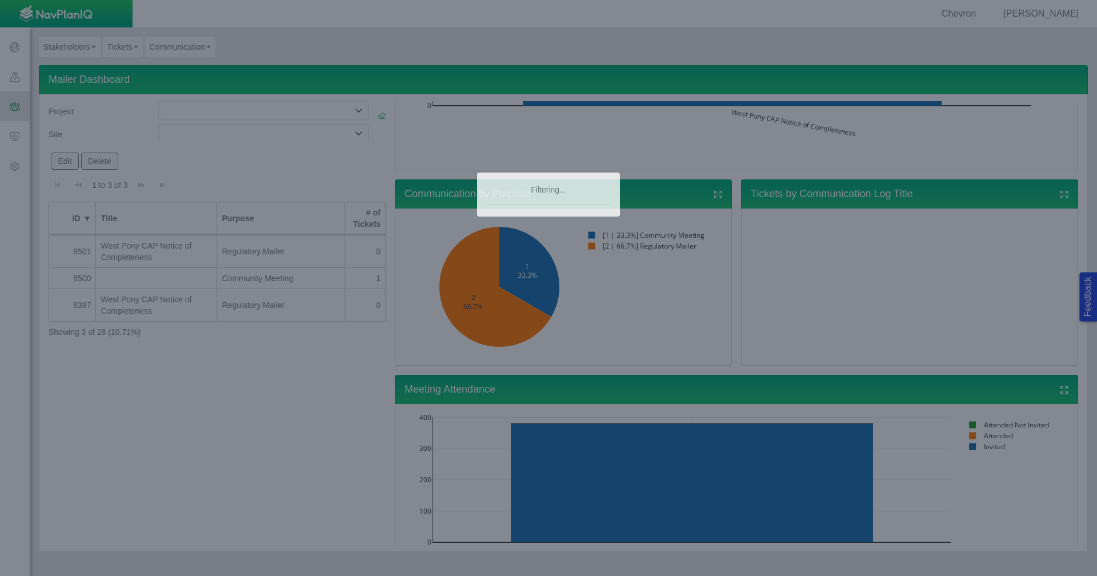
scroll to position [0, 0]
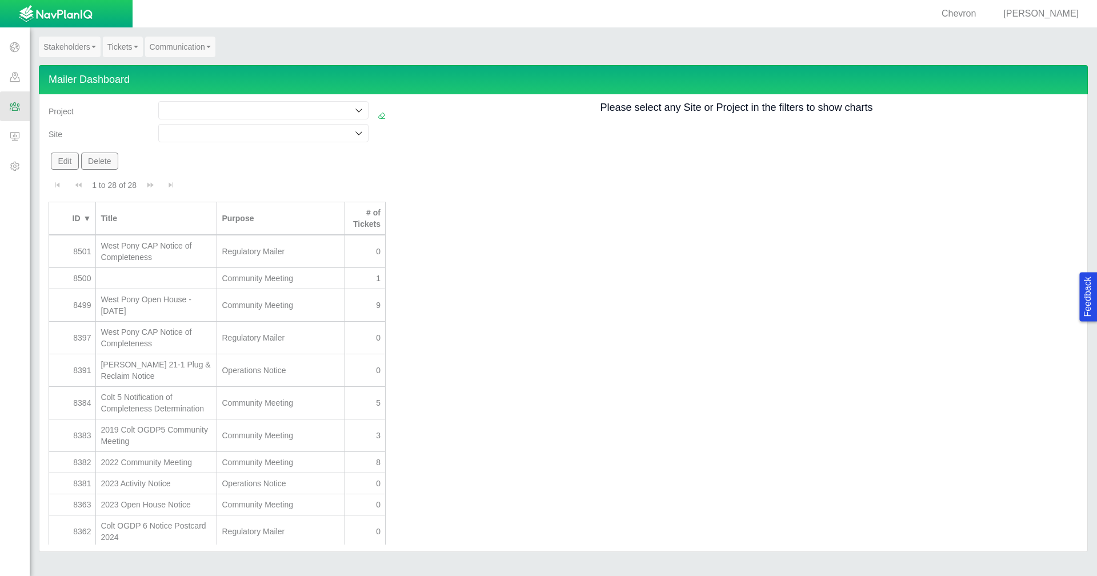
click at [354, 111] on icon at bounding box center [358, 110] width 9 height 9
click at [267, 141] on label "Chemical Disclosures" at bounding box center [265, 136] width 178 height 11
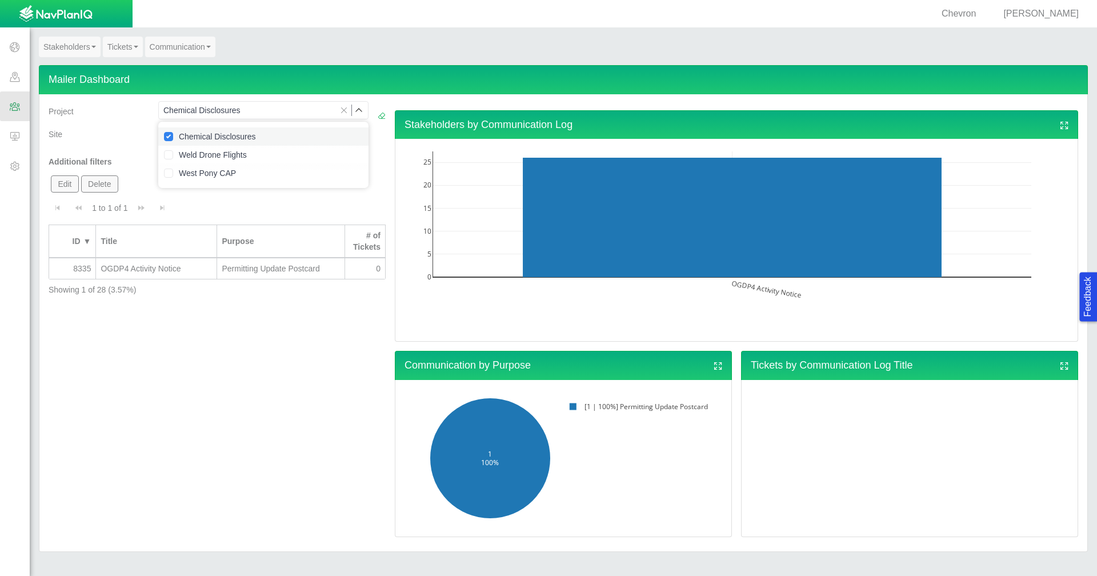
click at [170, 135] on input "Chemical Disclosures" at bounding box center [168, 136] width 9 height 9
checkbox input "false"
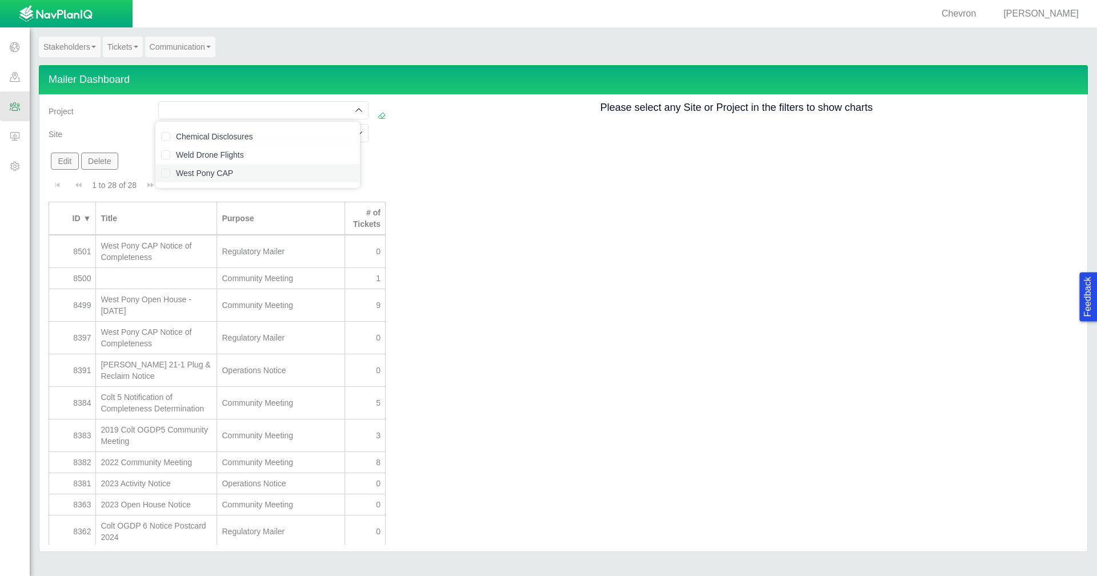
click at [197, 174] on label "West Pony CAP" at bounding box center [265, 172] width 178 height 11
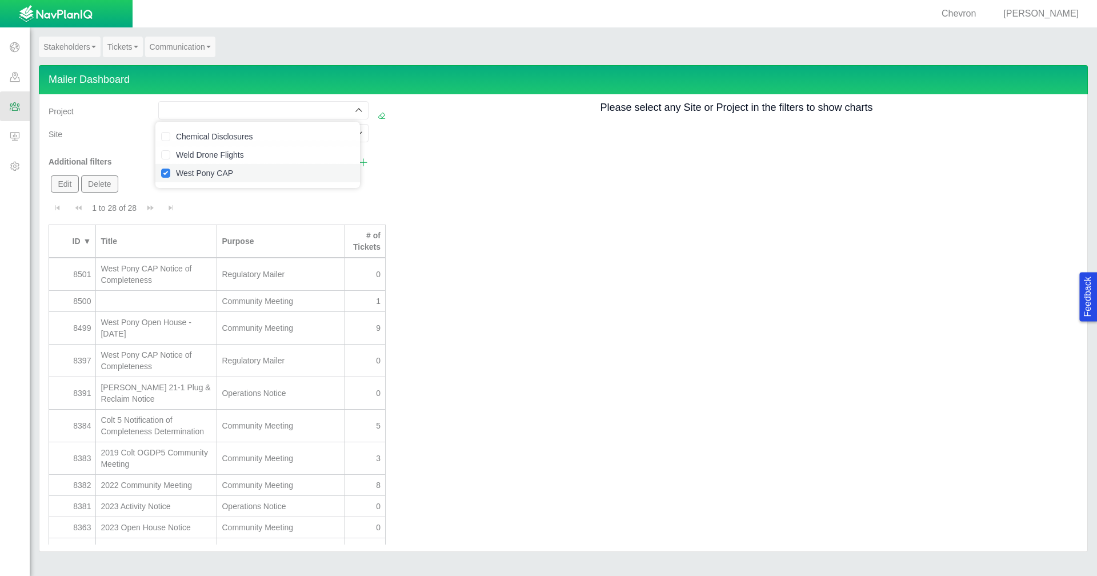
checkbox input "true"
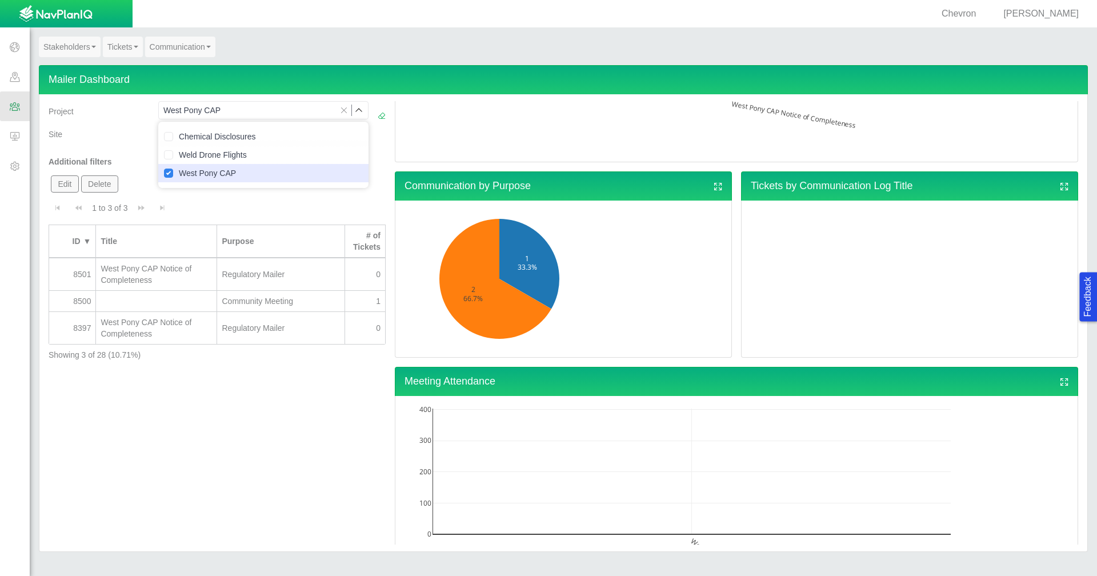
scroll to position [286, 0]
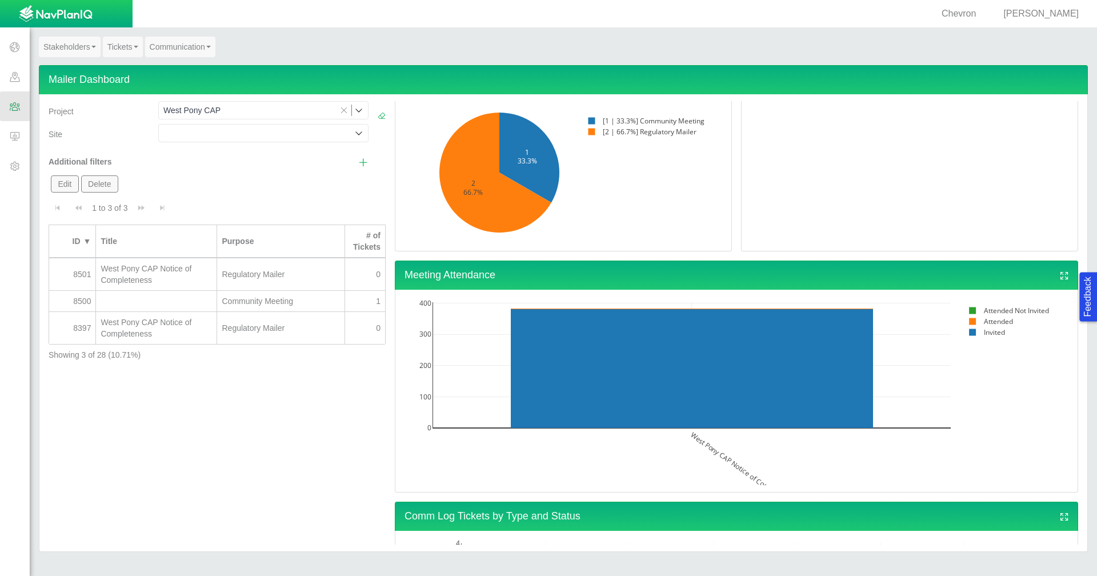
click at [73, 45] on link "Stakeholders" at bounding box center [70, 47] width 62 height 21
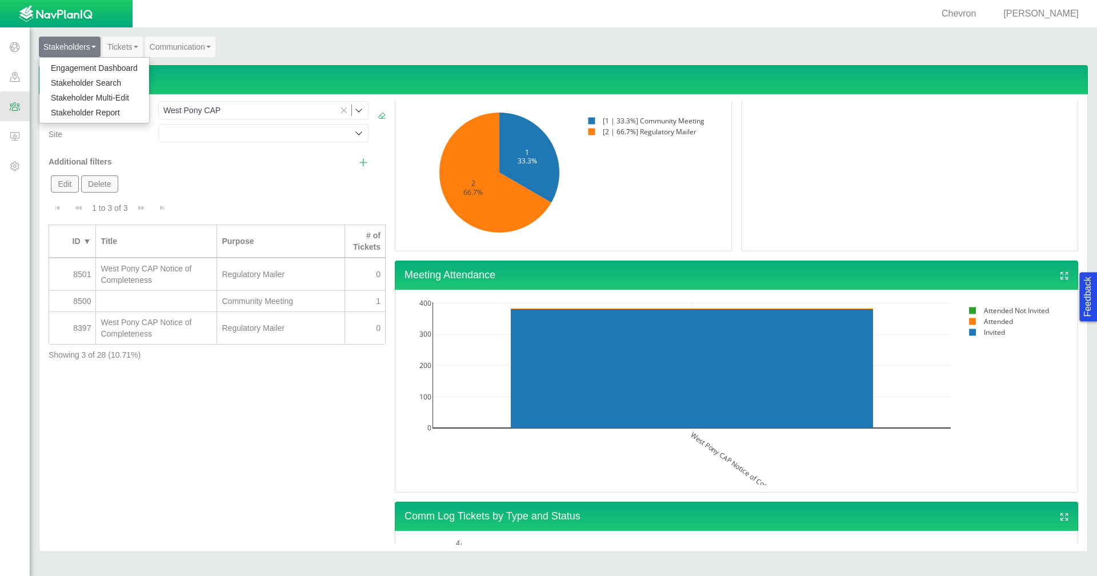
click at [70, 59] on ul "Engagement Dashboard Stakeholder Search Stakeholder Multi-Edit Stakeholder Repo…" at bounding box center [94, 90] width 111 height 66
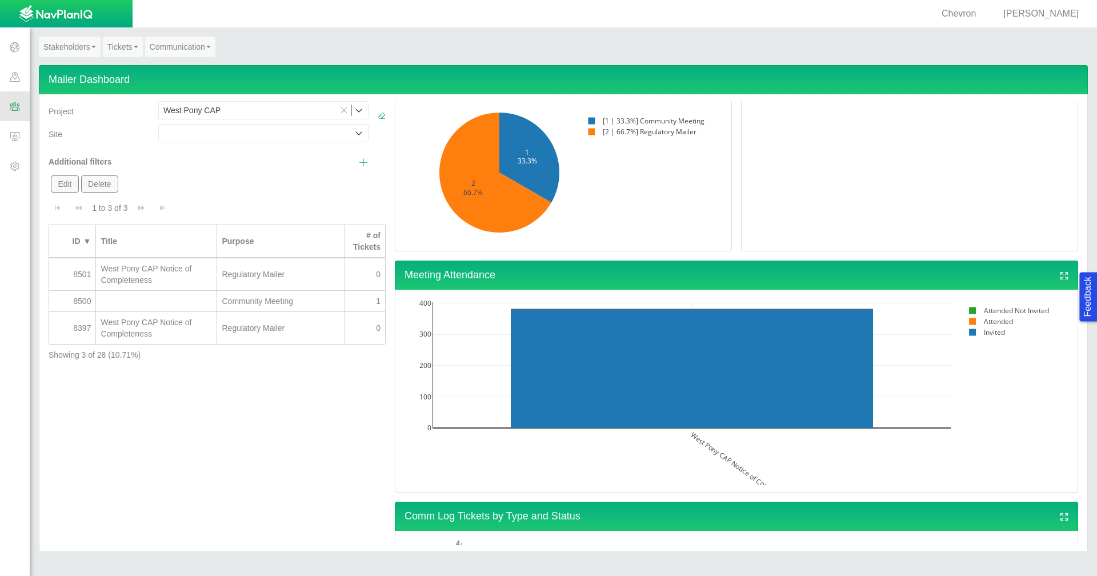
click at [74, 48] on link "Stakeholders" at bounding box center [70, 47] width 62 height 21
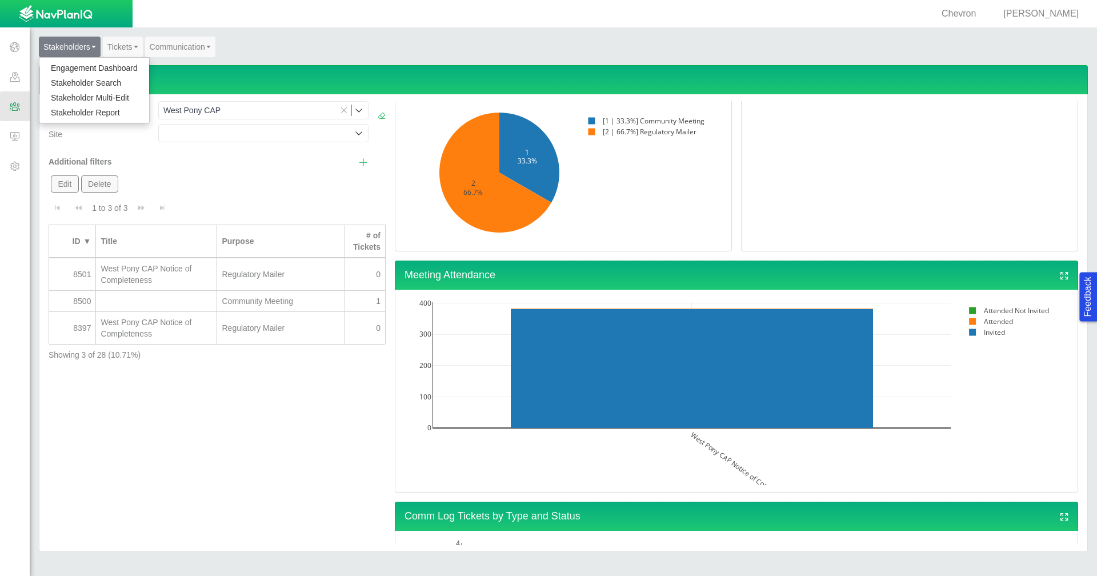
click at [75, 68] on link "Engagement Dashboard" at bounding box center [94, 68] width 110 height 15
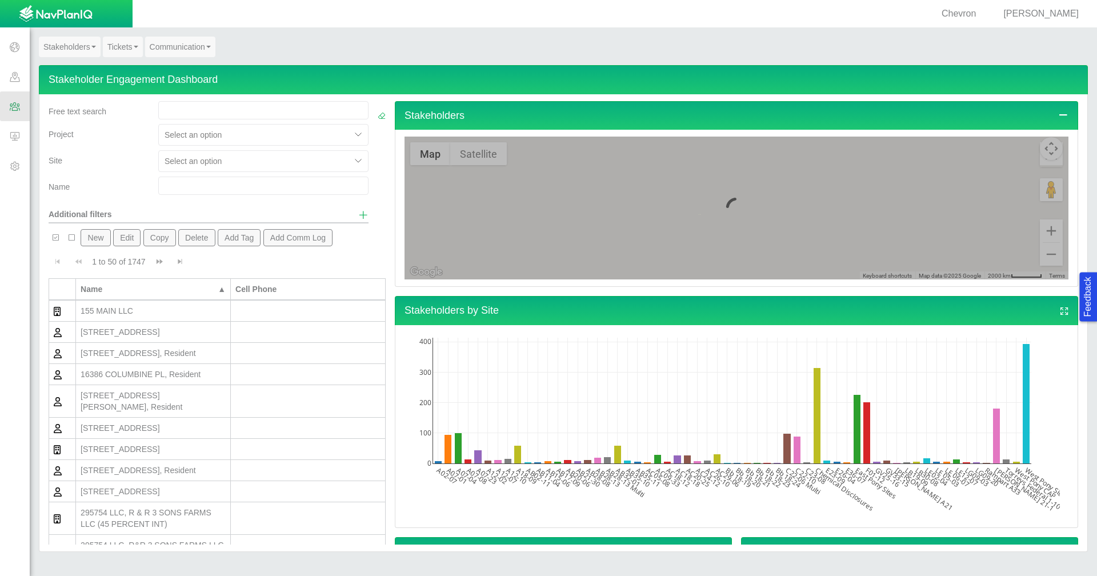
click at [174, 311] on div "155 MAIN LLC" at bounding box center [153, 310] width 145 height 11
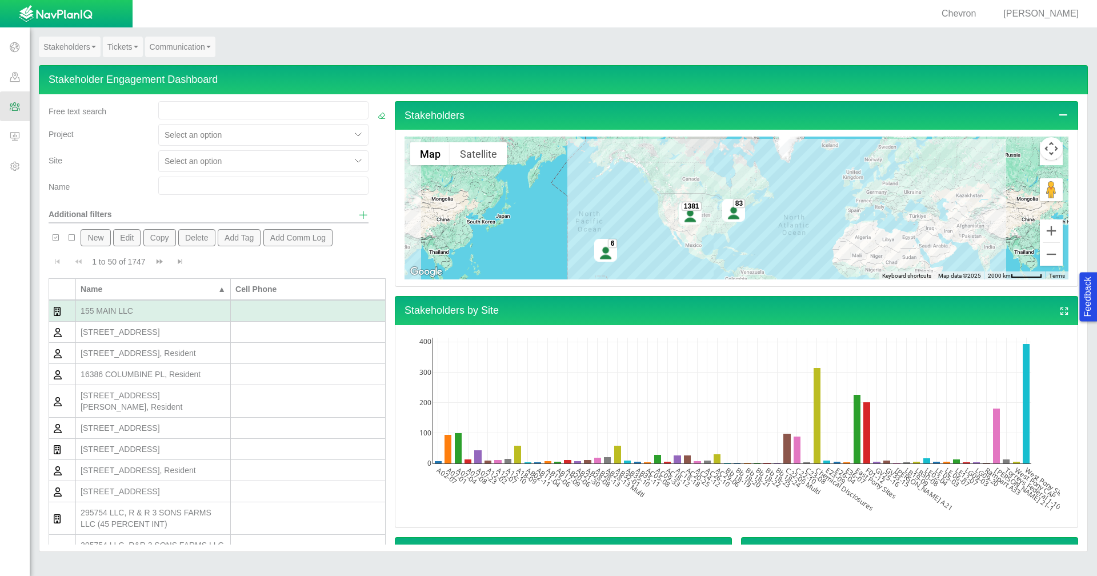
click at [294, 238] on button "Add Comm Log" at bounding box center [298, 237] width 70 height 17
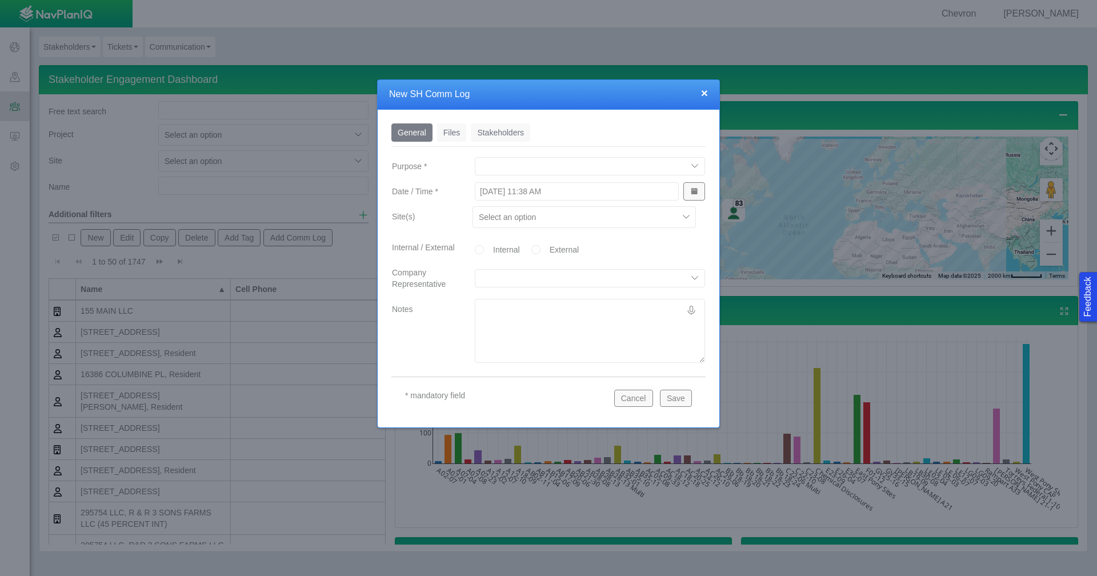
click at [624, 400] on button "Cancel" at bounding box center [633, 398] width 39 height 17
